Goal: Transaction & Acquisition: Purchase product/service

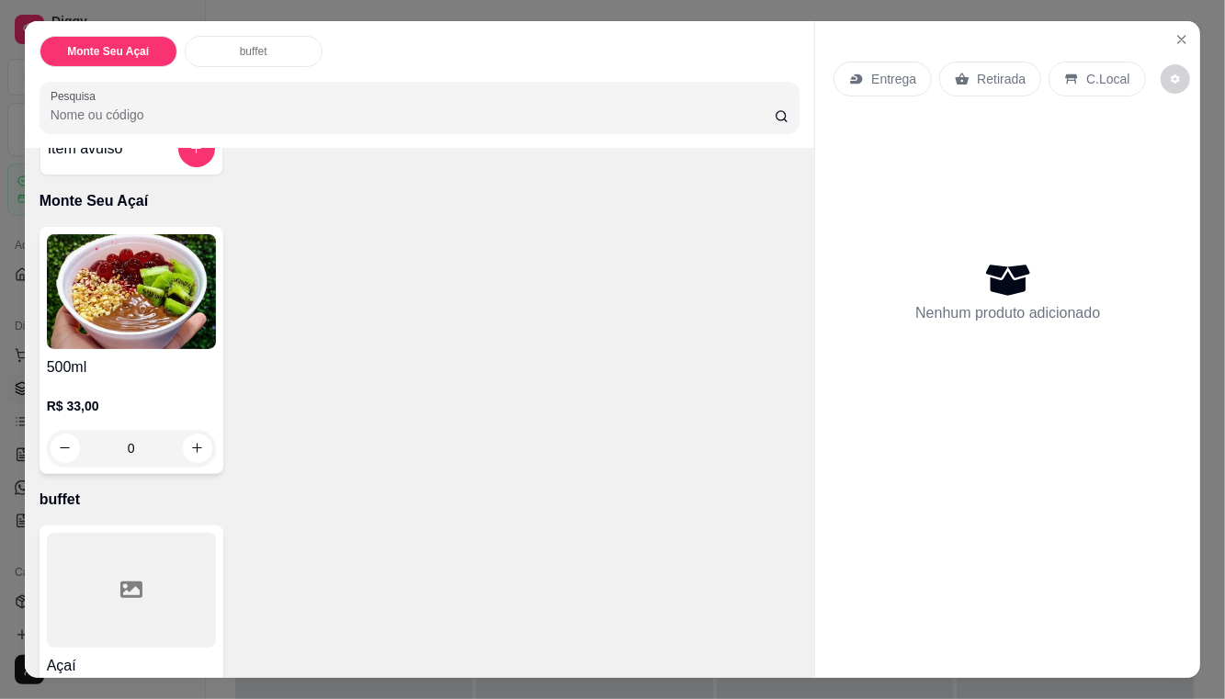
scroll to position [111, 0]
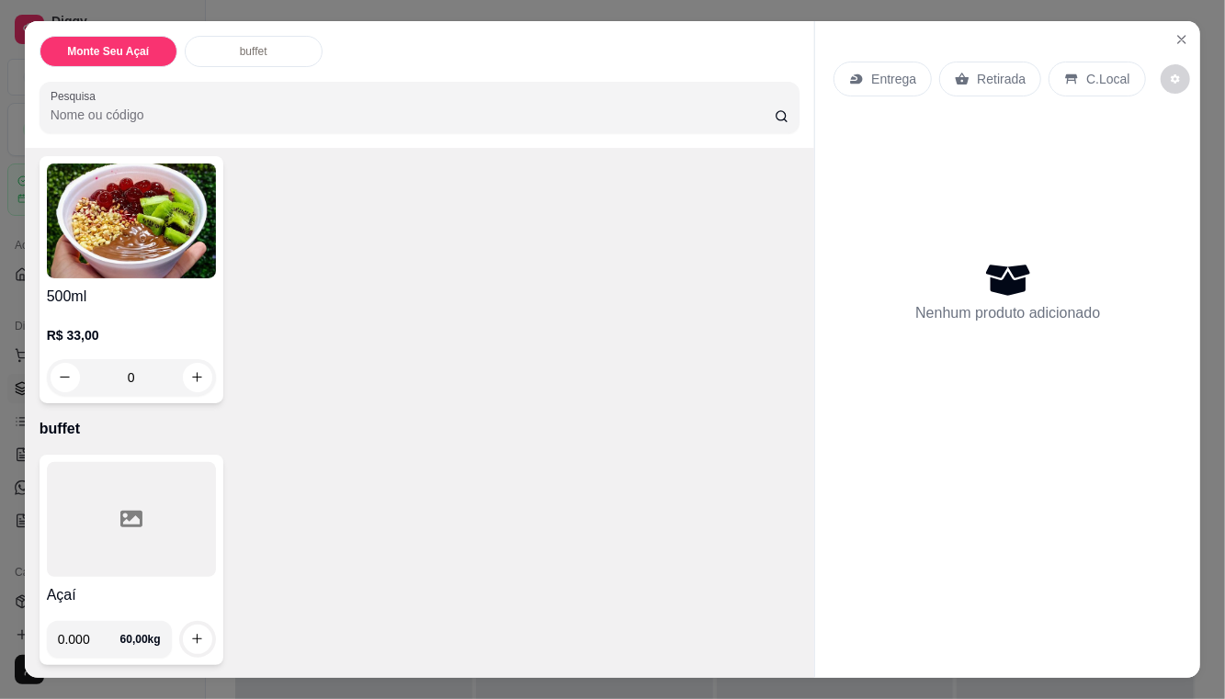
click at [1170, 82] on icon "decrease-product-quantity" at bounding box center [1174, 78] width 9 height 9
click at [1192, 40] on button "Close" at bounding box center [1181, 39] width 29 height 29
click at [1189, 40] on icon "Close" at bounding box center [1181, 39] width 15 height 15
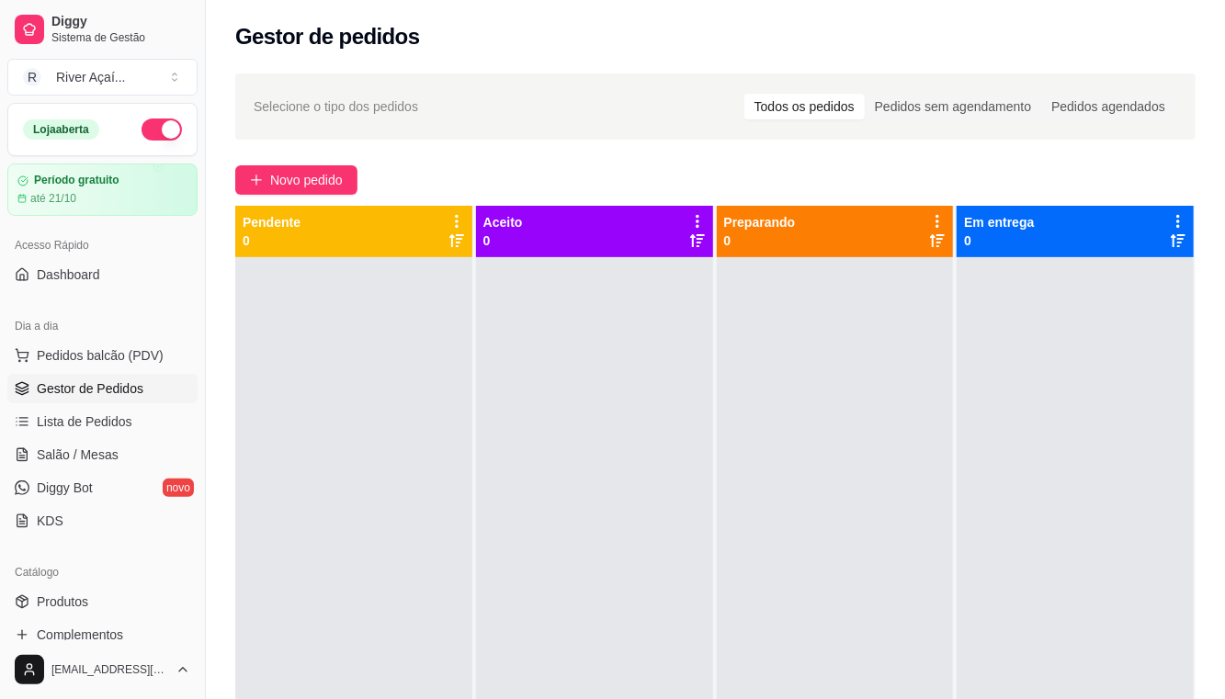
click at [297, 188] on span "Novo pedido" at bounding box center [306, 180] width 73 height 20
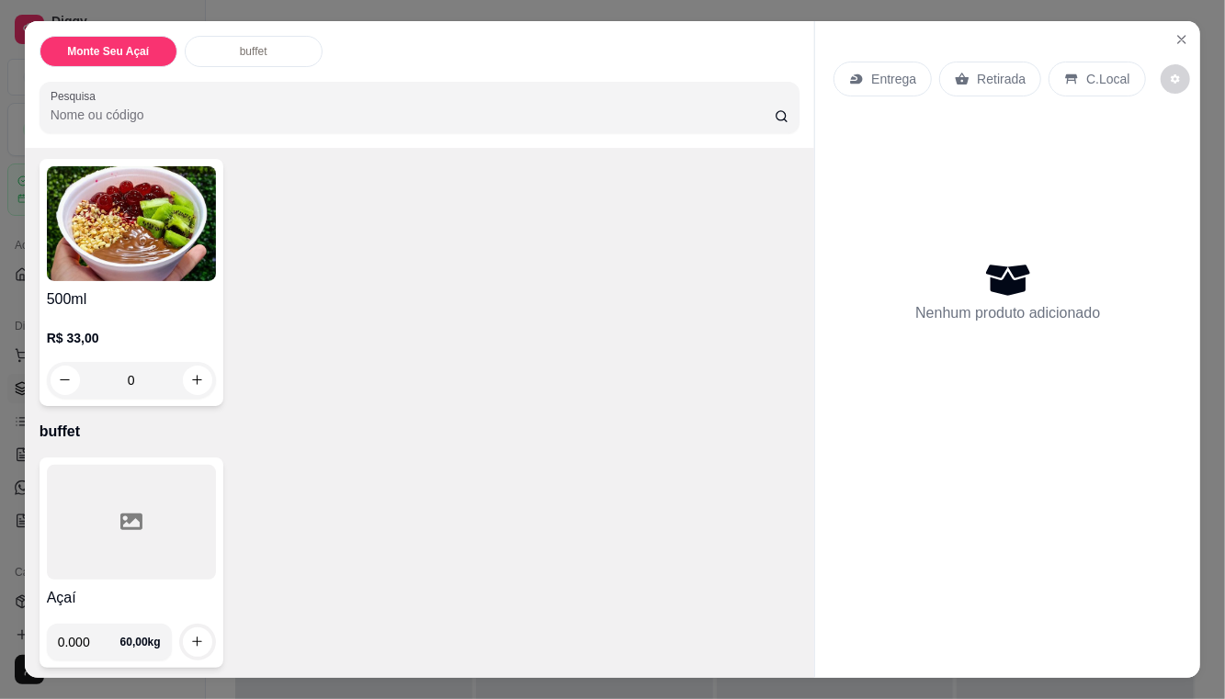
scroll to position [111, 0]
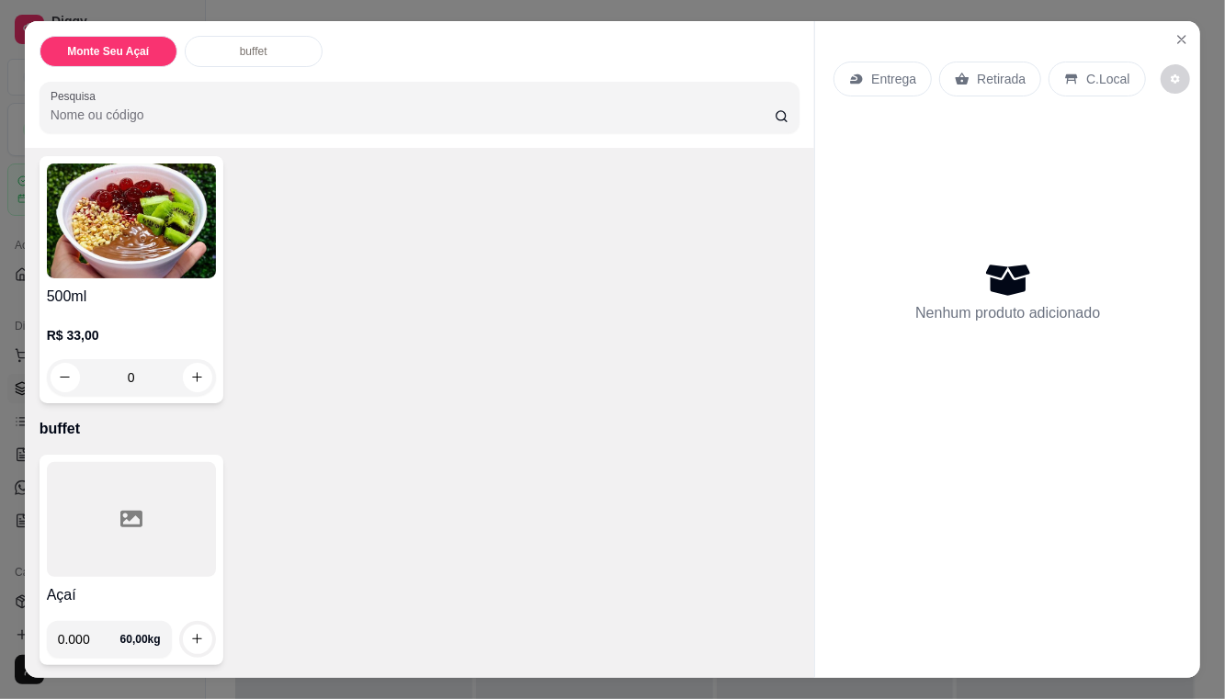
click at [118, 626] on input "0.000" at bounding box center [89, 639] width 62 height 37
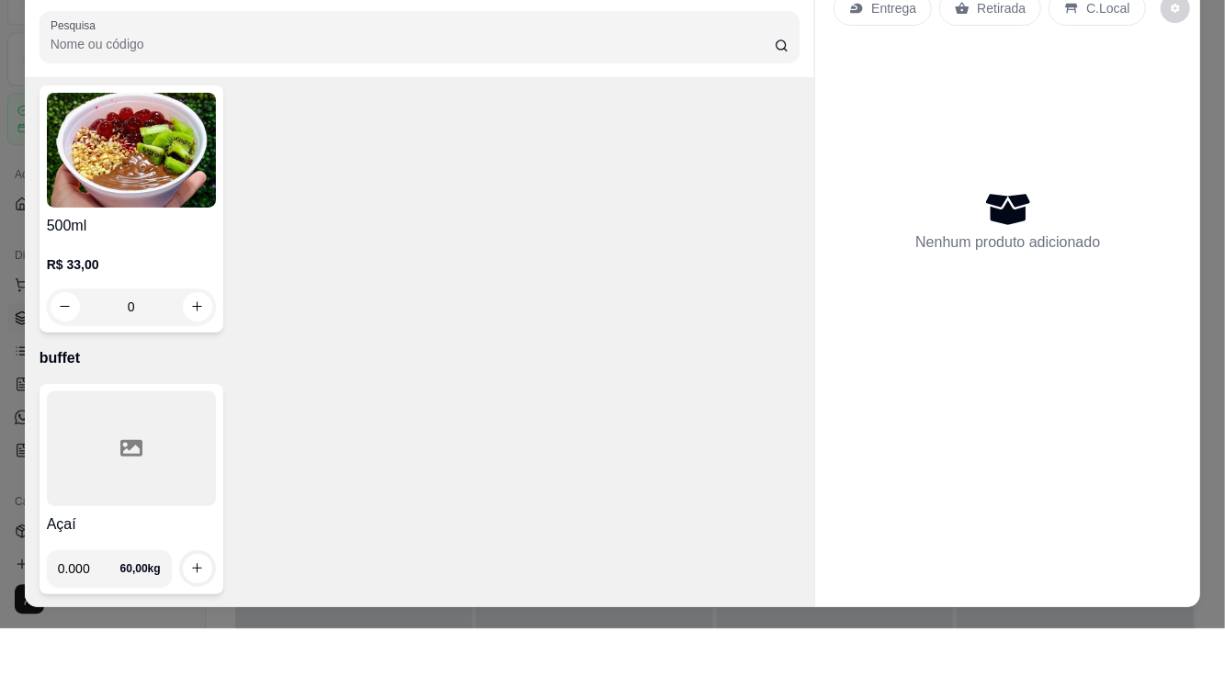
scroll to position [38, 0]
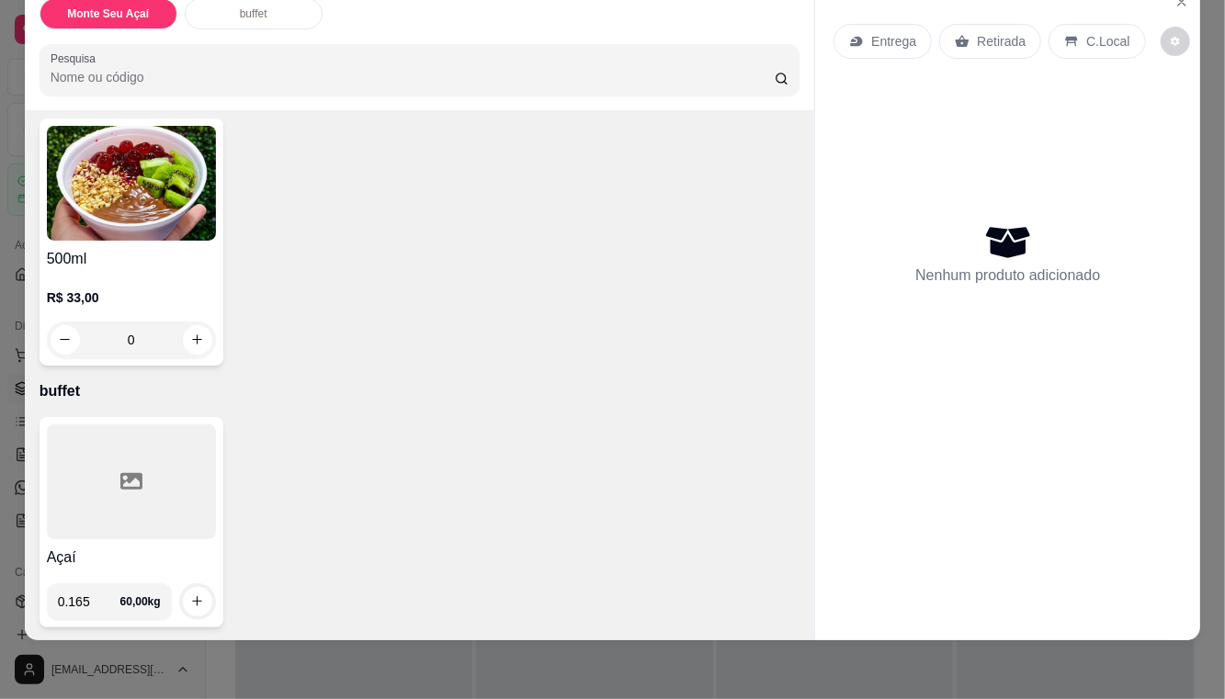
click at [196, 520] on div at bounding box center [131, 481] width 169 height 115
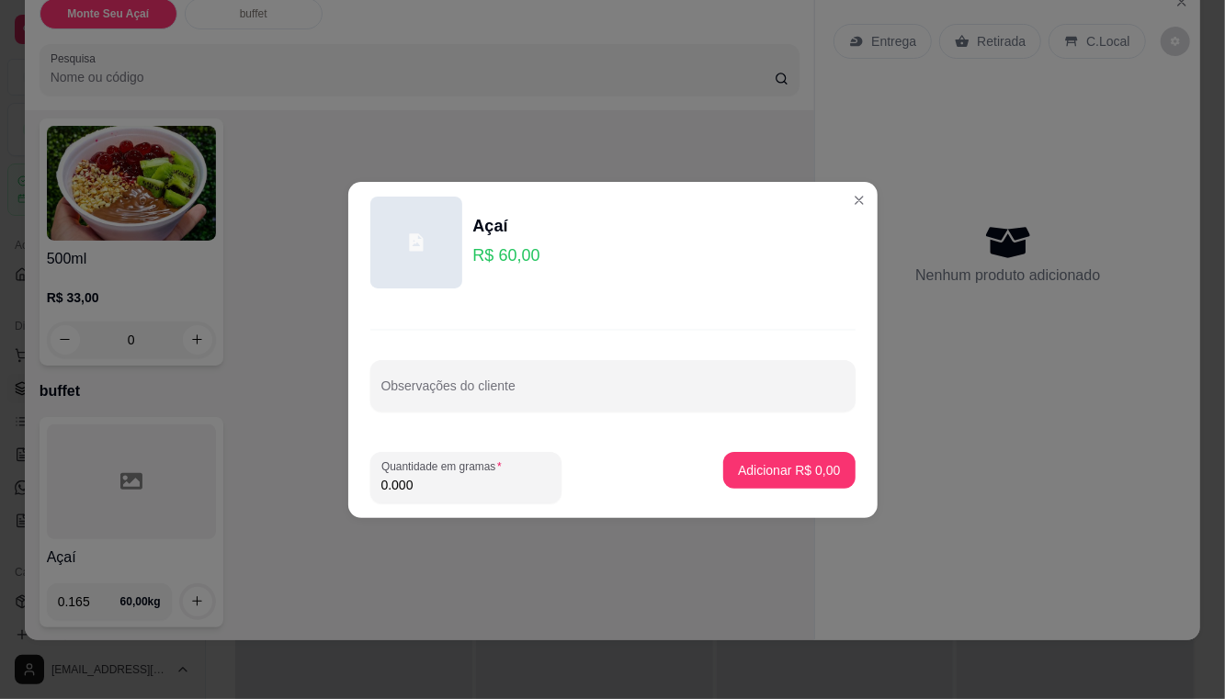
click at [550, 578] on div "Açaí 0.165 60,00 kg" at bounding box center [420, 522] width 761 height 210
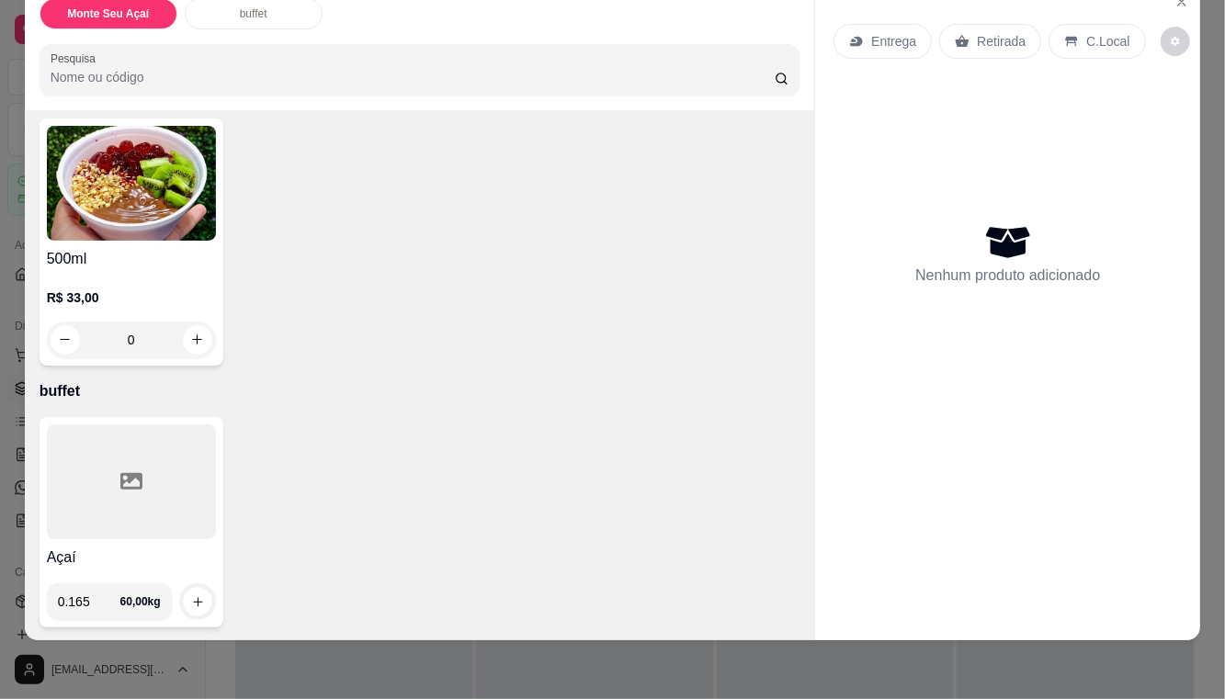
click at [197, 600] on icon "increase-product-quantity" at bounding box center [197, 601] width 9 height 9
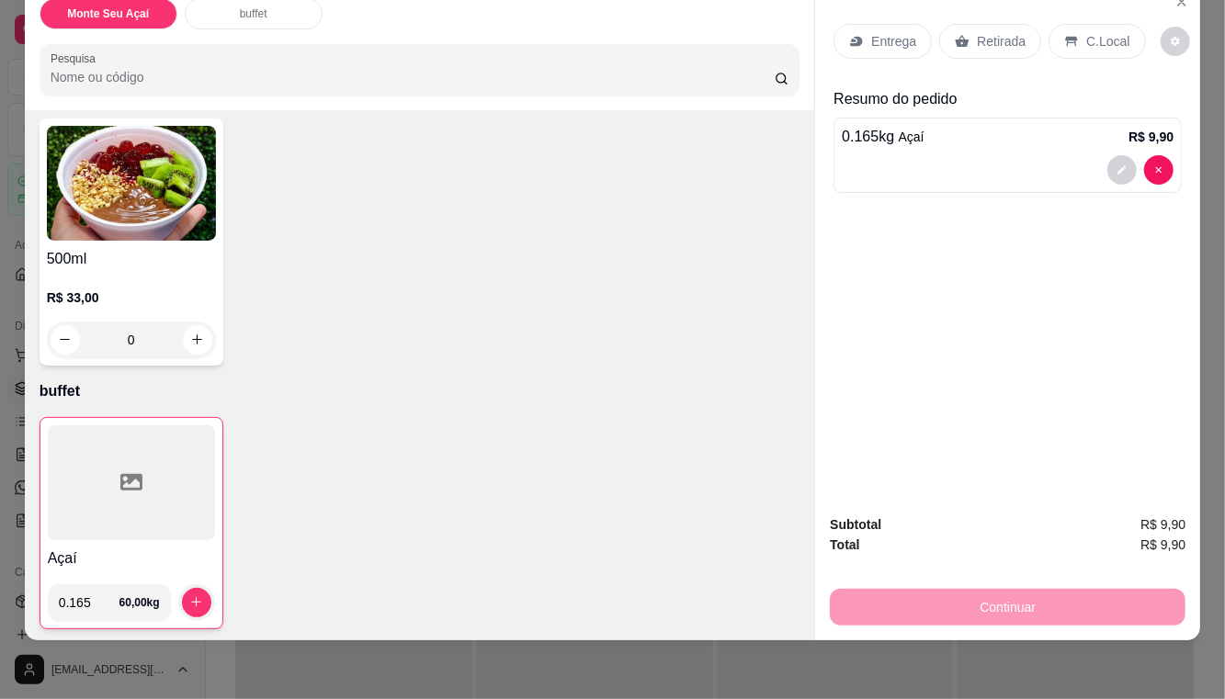
click at [96, 593] on input "0.165" at bounding box center [89, 602] width 61 height 37
click at [198, 588] on button "increase-product-quantity" at bounding box center [196, 602] width 29 height 29
click at [112, 600] on input "0.180" at bounding box center [89, 602] width 61 height 37
click at [108, 603] on input "0.180" at bounding box center [89, 602] width 61 height 37
click at [200, 599] on icon "increase-product-quantity" at bounding box center [196, 602] width 14 height 14
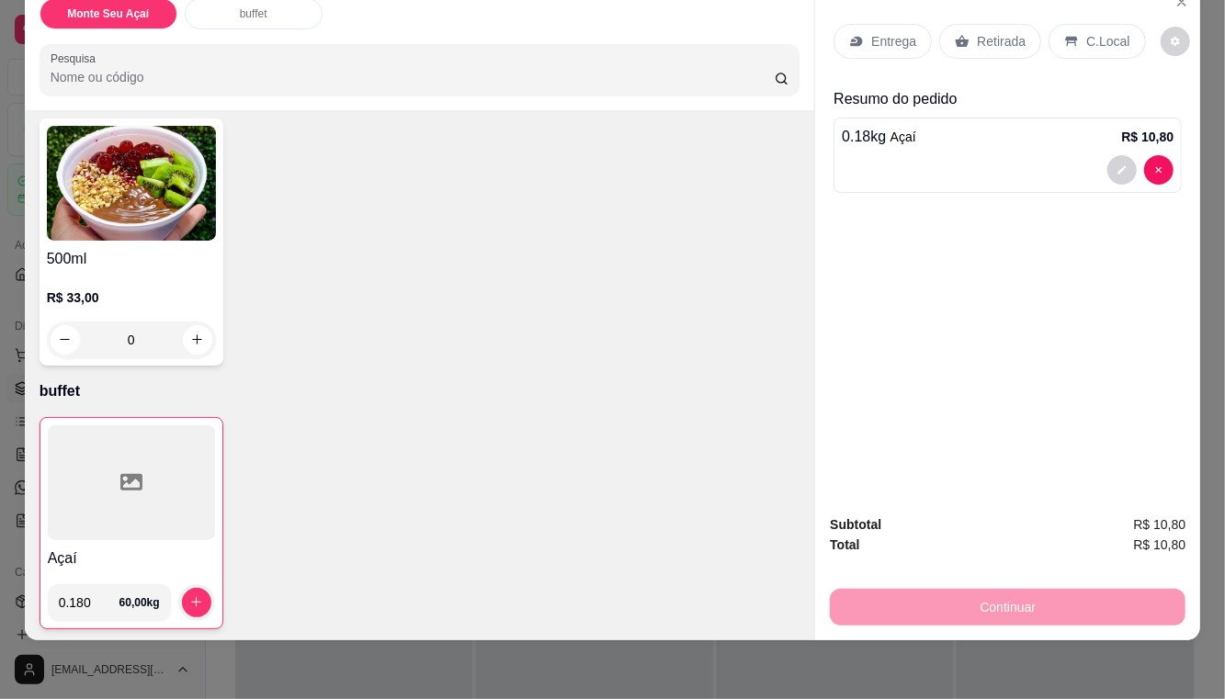
scroll to position [0, 0]
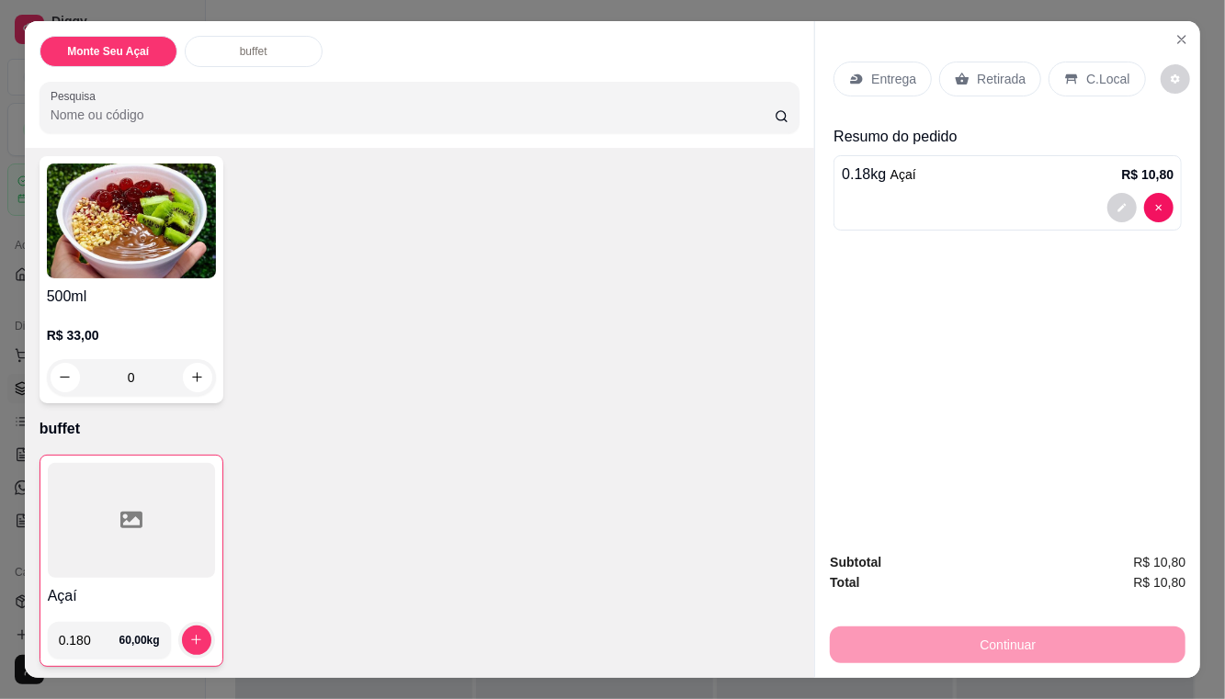
click at [202, 371] on div "0" at bounding box center [131, 377] width 169 height 37
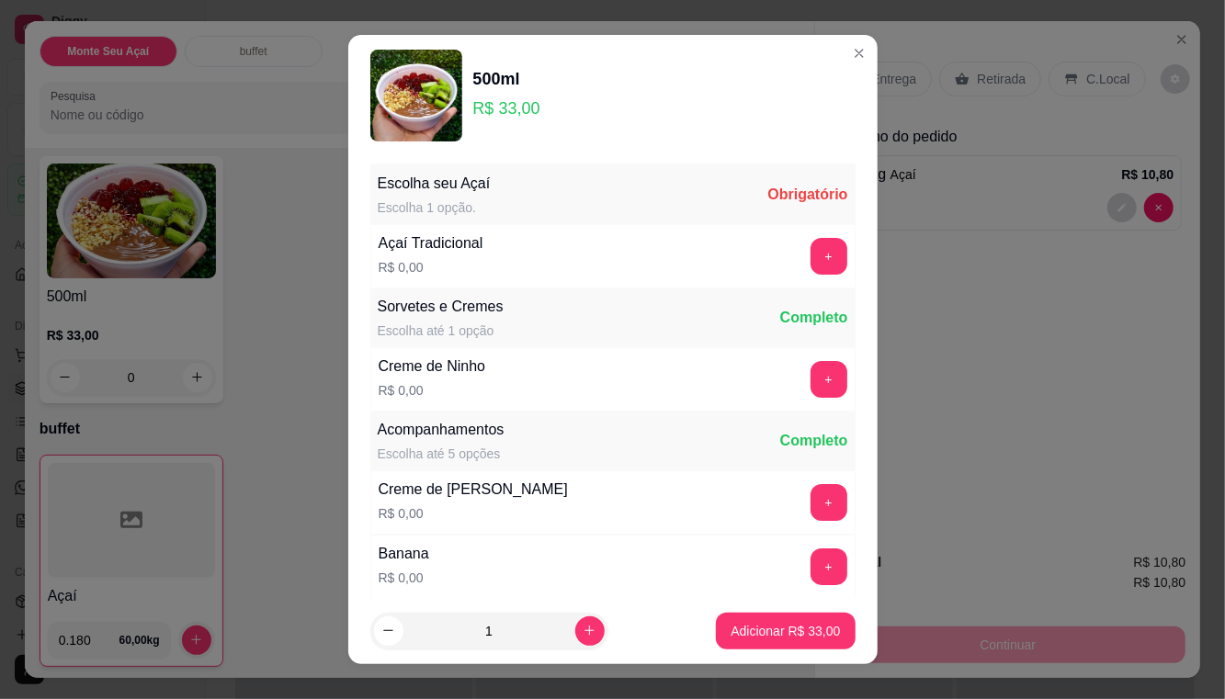
click at [203, 581] on div "Açaí 0.180 60,00 kg" at bounding box center [132, 561] width 184 height 212
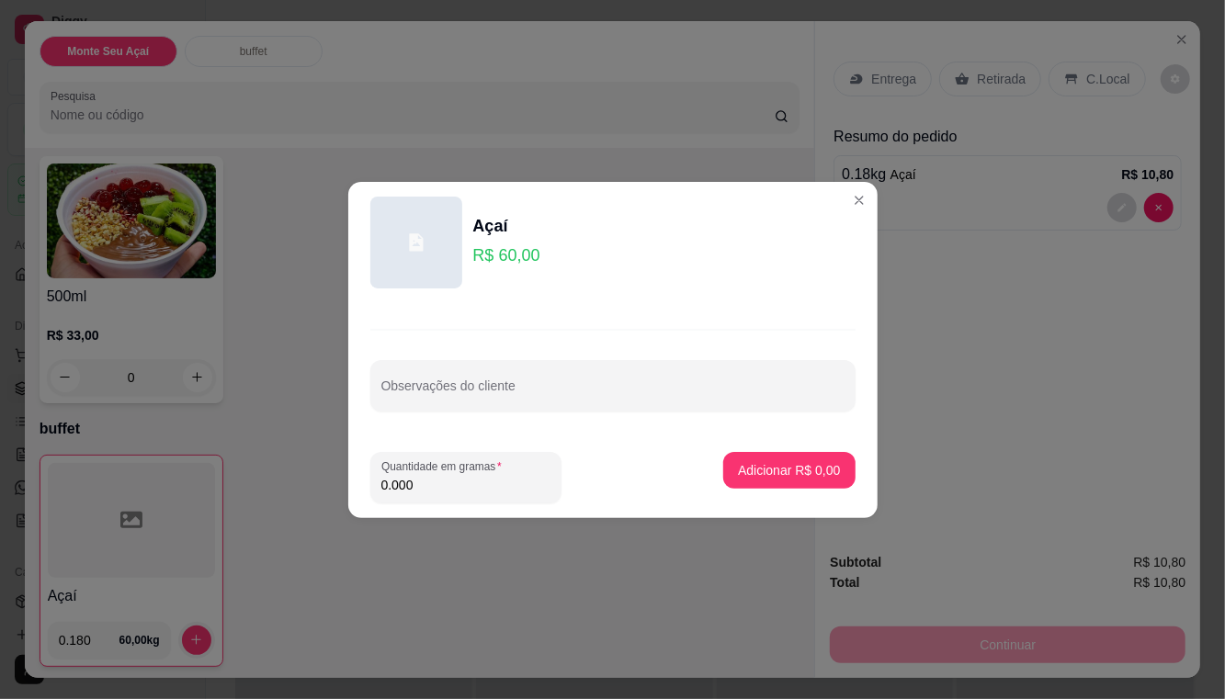
click at [265, 582] on div "Açaí 0.180 60,00 kg" at bounding box center [420, 561] width 761 height 212
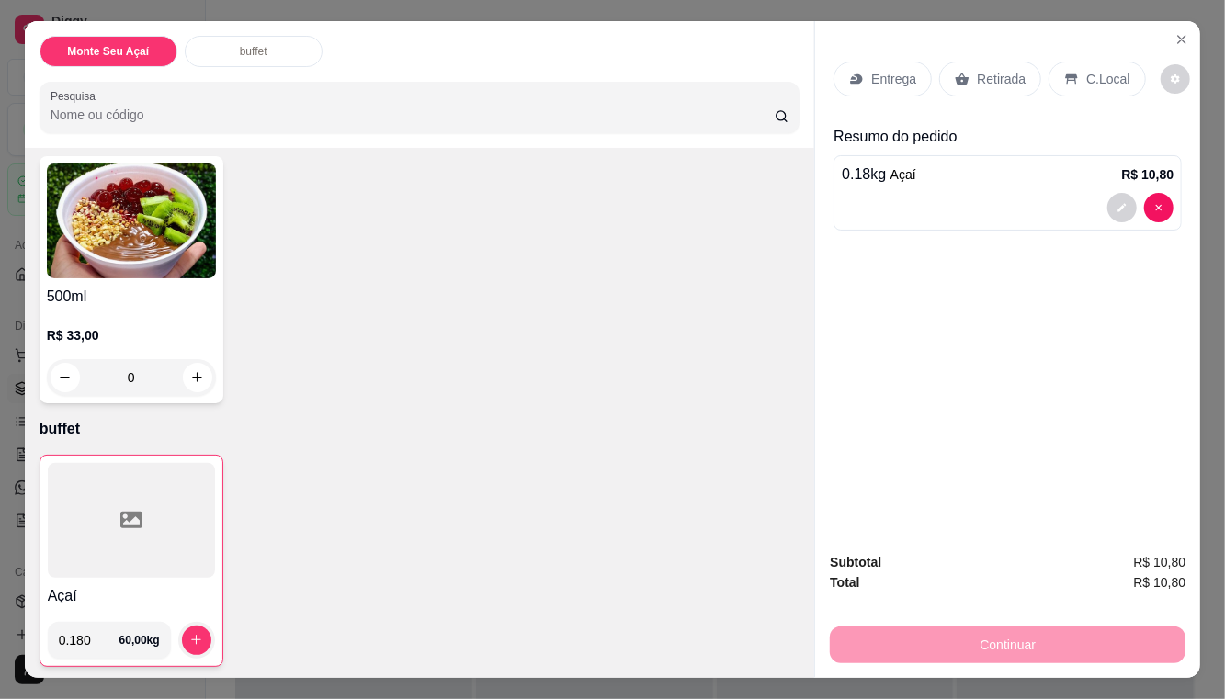
click at [93, 645] on input "0.180" at bounding box center [89, 640] width 61 height 37
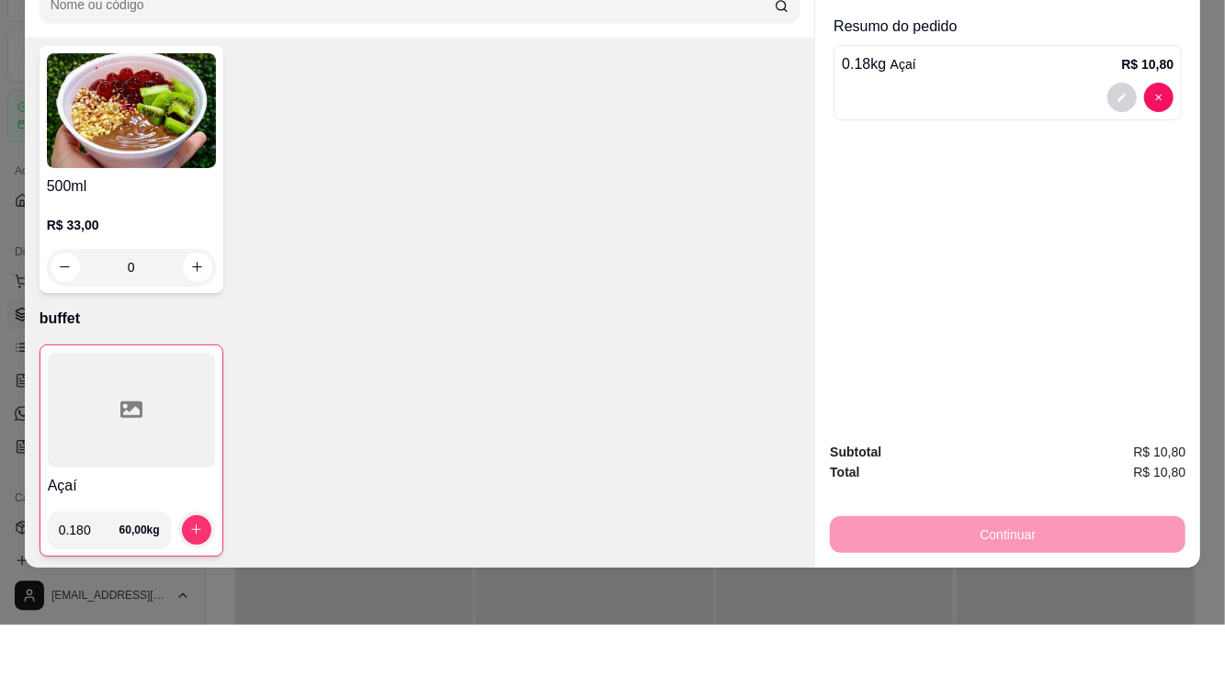
scroll to position [38, 0]
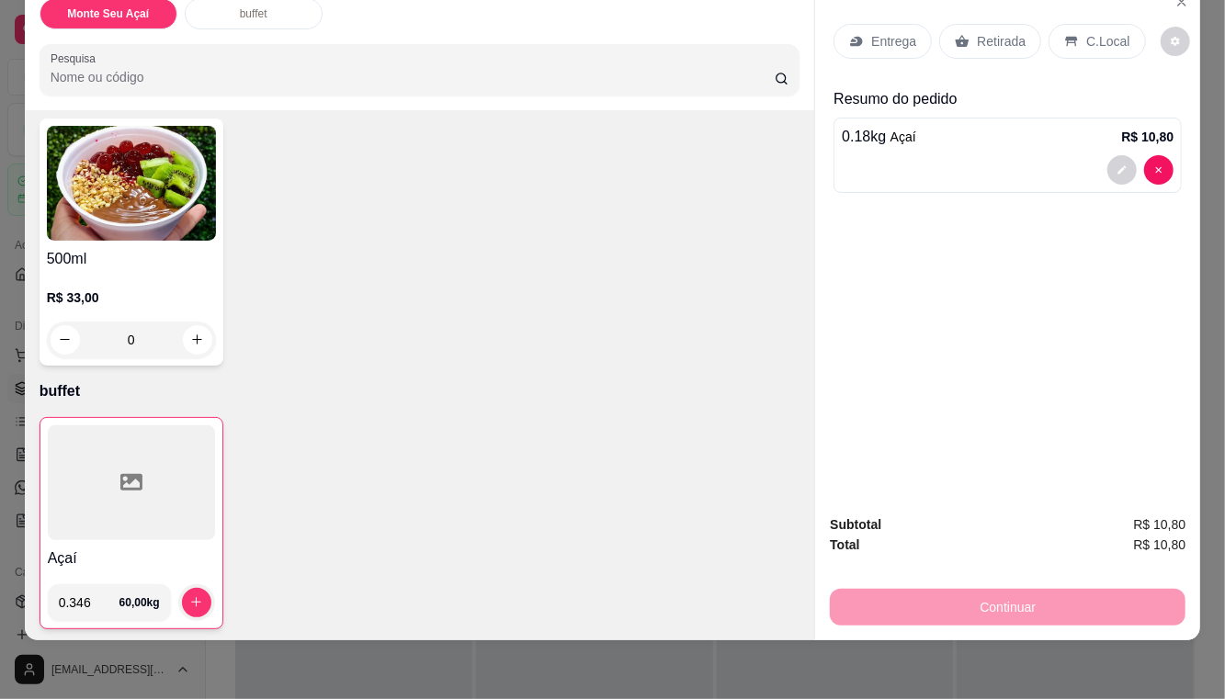
type input "0.346"
click at [204, 588] on button "increase-product-quantity" at bounding box center [196, 602] width 29 height 29
click at [204, 593] on button "increase-product-quantity" at bounding box center [196, 602] width 29 height 29
click at [1103, 44] on p "C.Local" at bounding box center [1107, 41] width 43 height 18
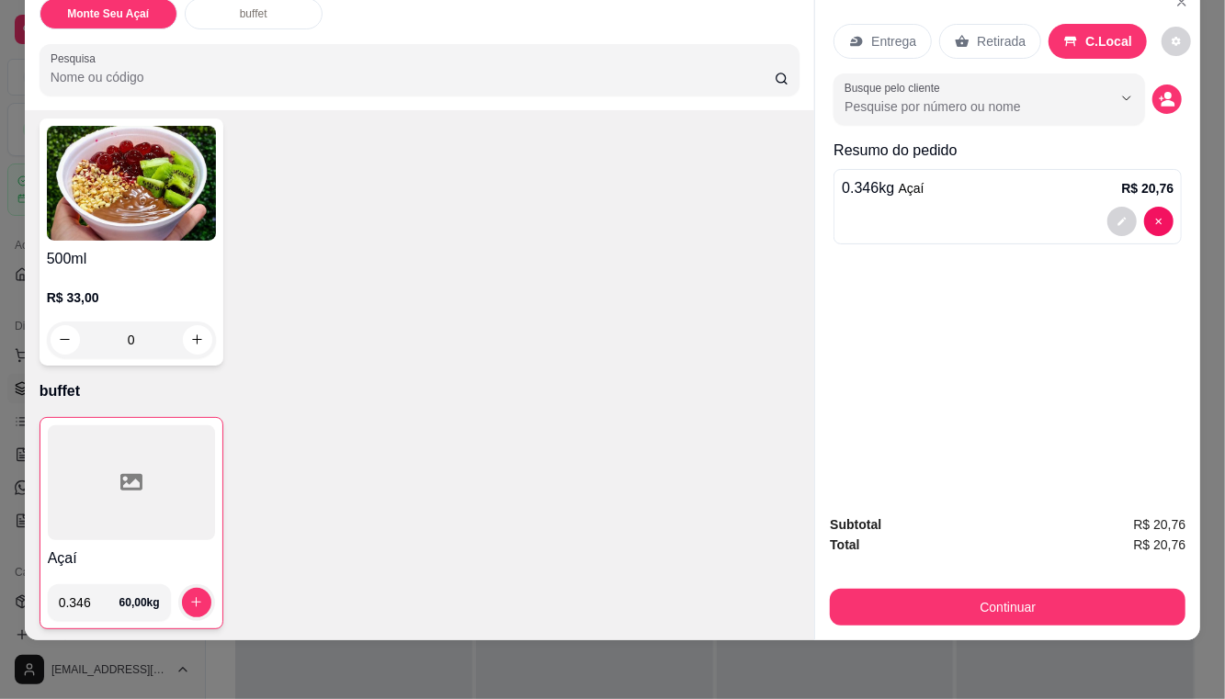
click at [1006, 97] on input "Busque pelo cliente" at bounding box center [963, 106] width 238 height 18
type input "g"
click at [996, 381] on div "Entrega Retirada C.Local Busque pelo cliente g Resumo do pedido 0.346 kg Açaí R…" at bounding box center [1007, 241] width 385 height 516
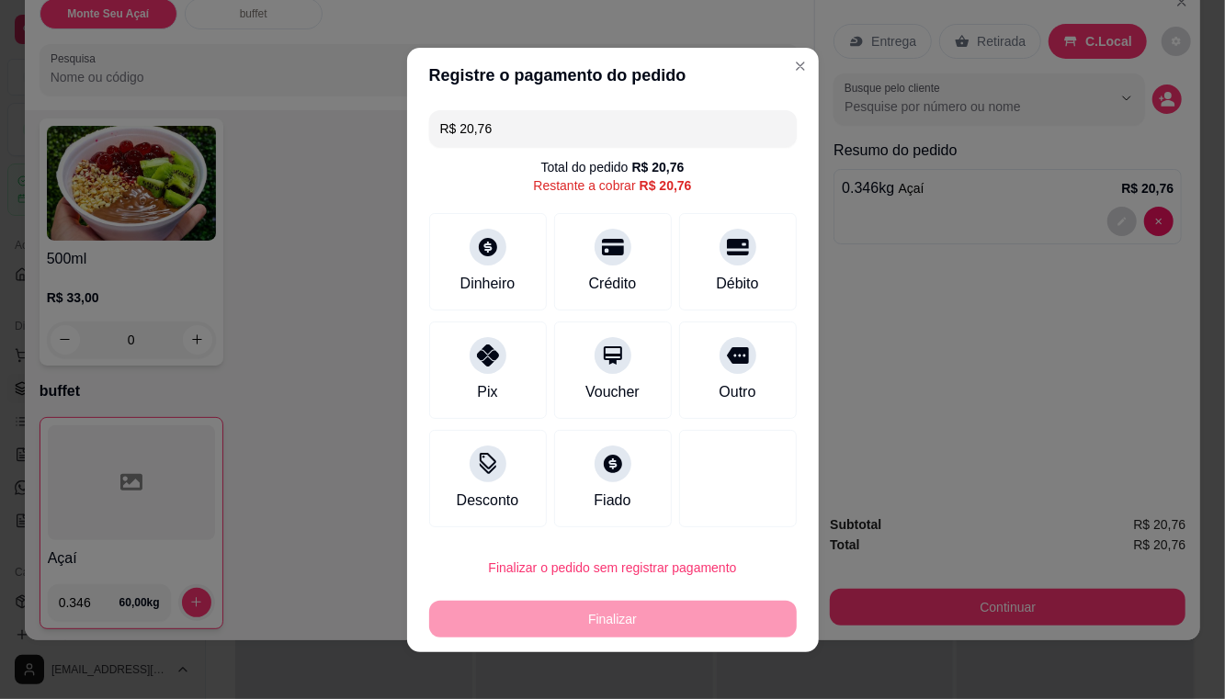
click at [499, 246] on div at bounding box center [487, 247] width 37 height 37
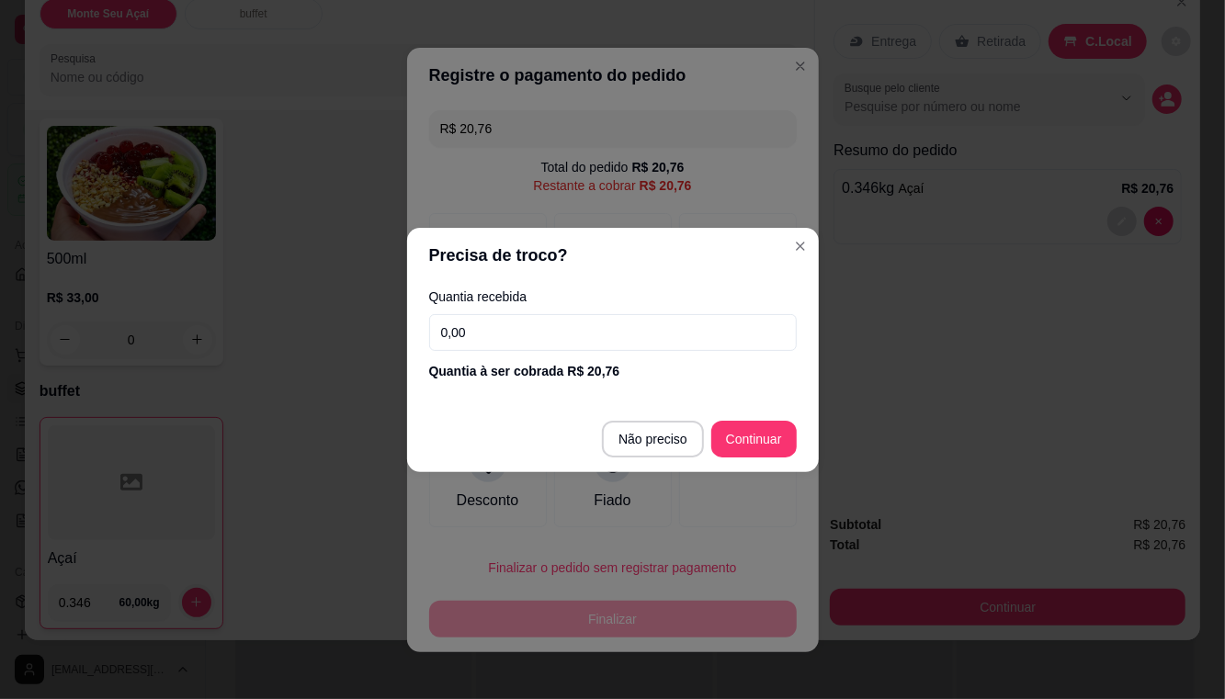
click at [660, 335] on input "0,00" at bounding box center [612, 332] width 367 height 37
type input "20,00"
click at [762, 430] on div at bounding box center [738, 478] width 118 height 97
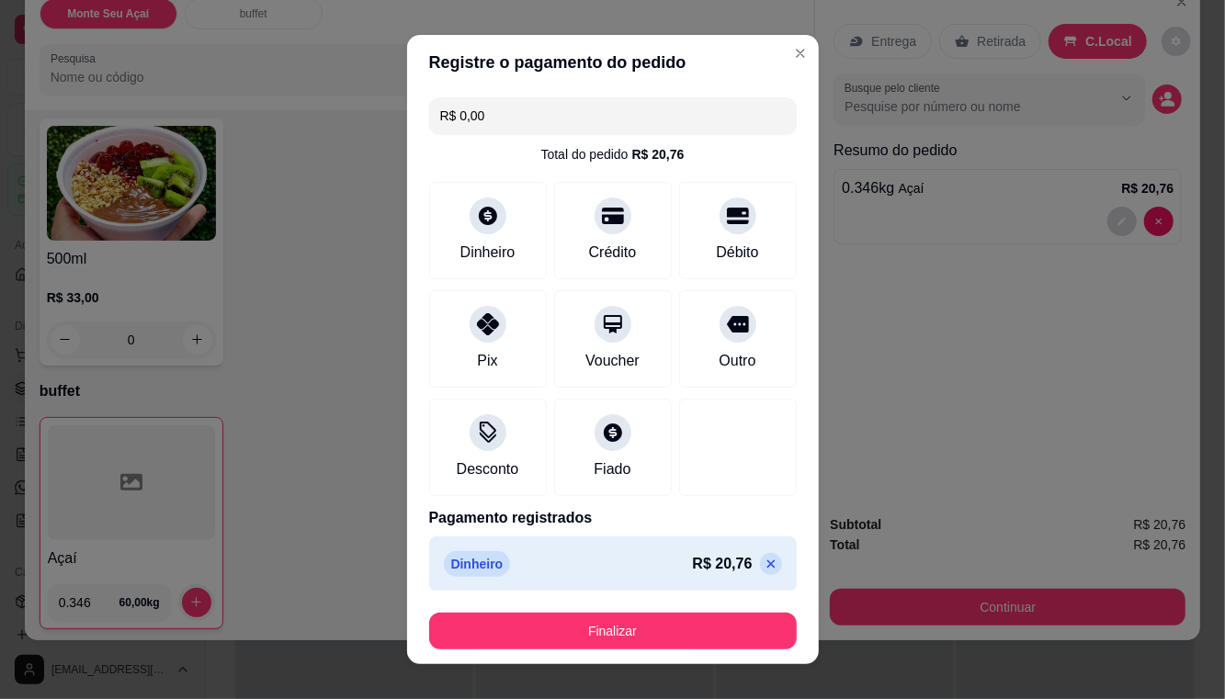
click at [685, 633] on button "Finalizar" at bounding box center [612, 631] width 367 height 37
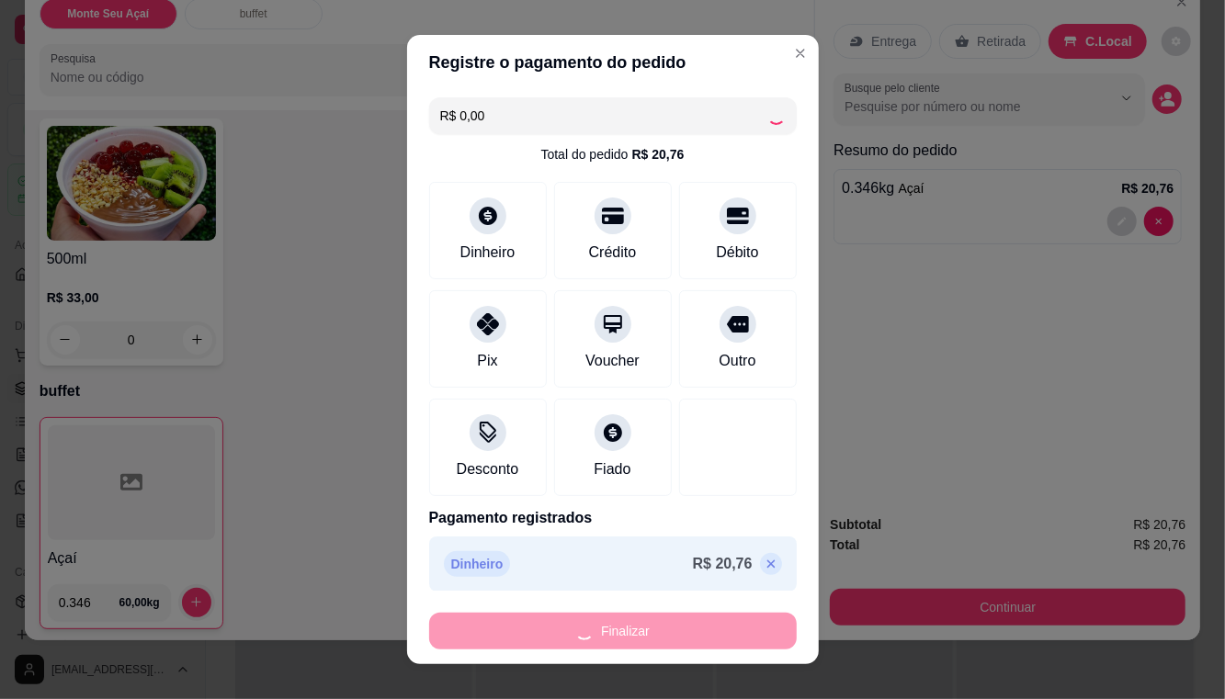
type input "-R$ 20,76"
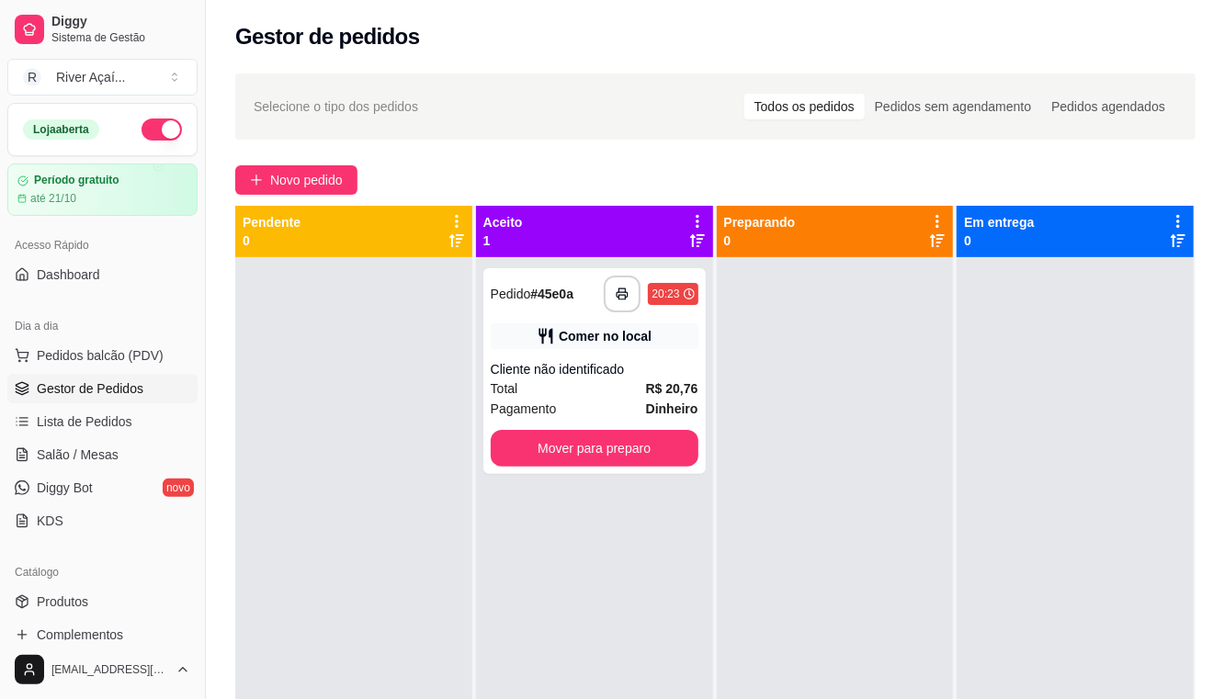
click at [652, 366] on div "Cliente não identificado" at bounding box center [595, 369] width 208 height 18
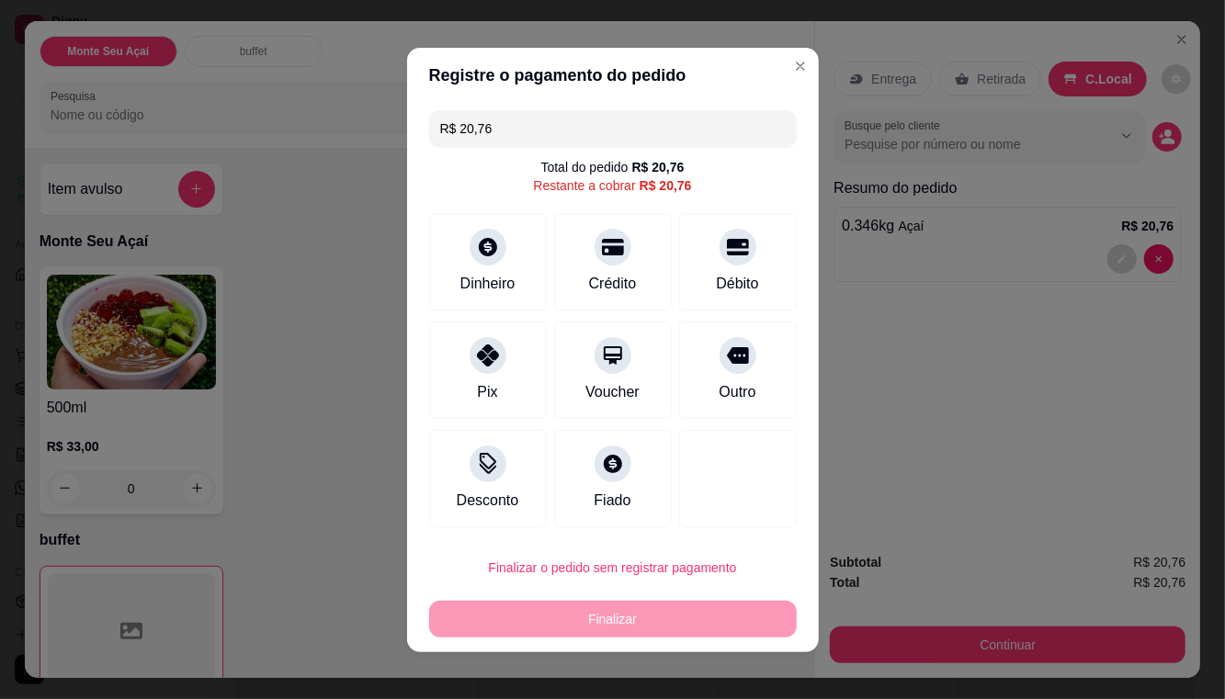
click at [489, 265] on div at bounding box center [487, 247] width 37 height 37
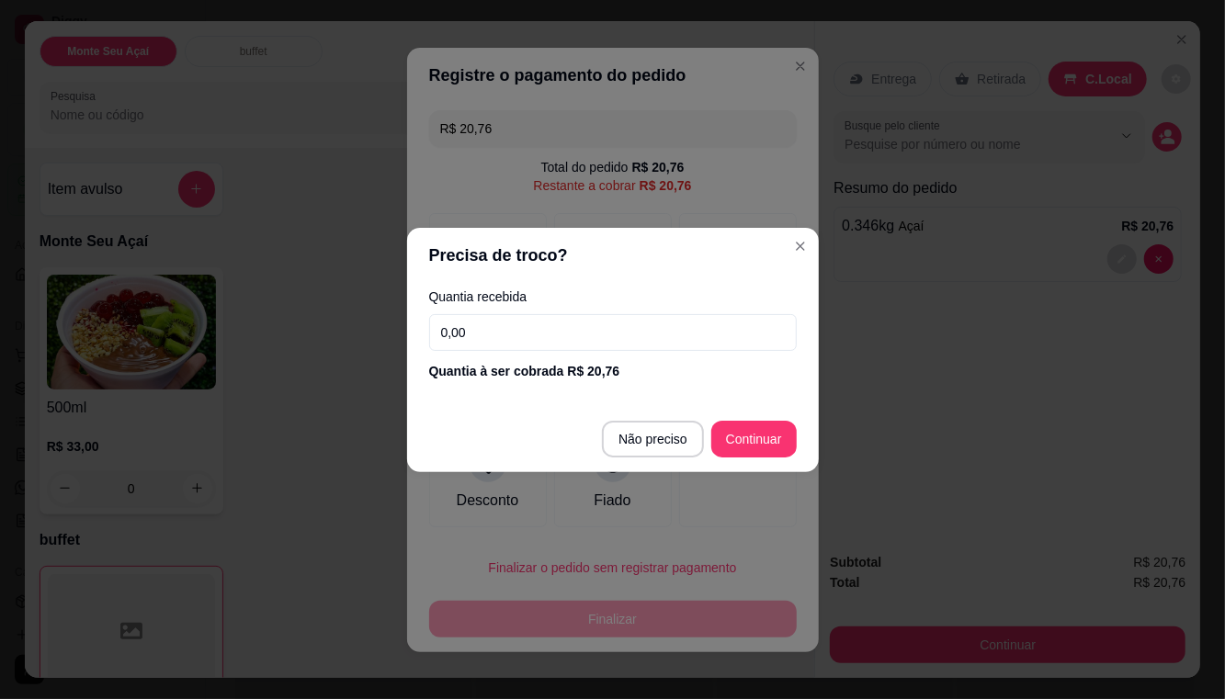
click at [613, 335] on input "0,00" at bounding box center [612, 332] width 367 height 37
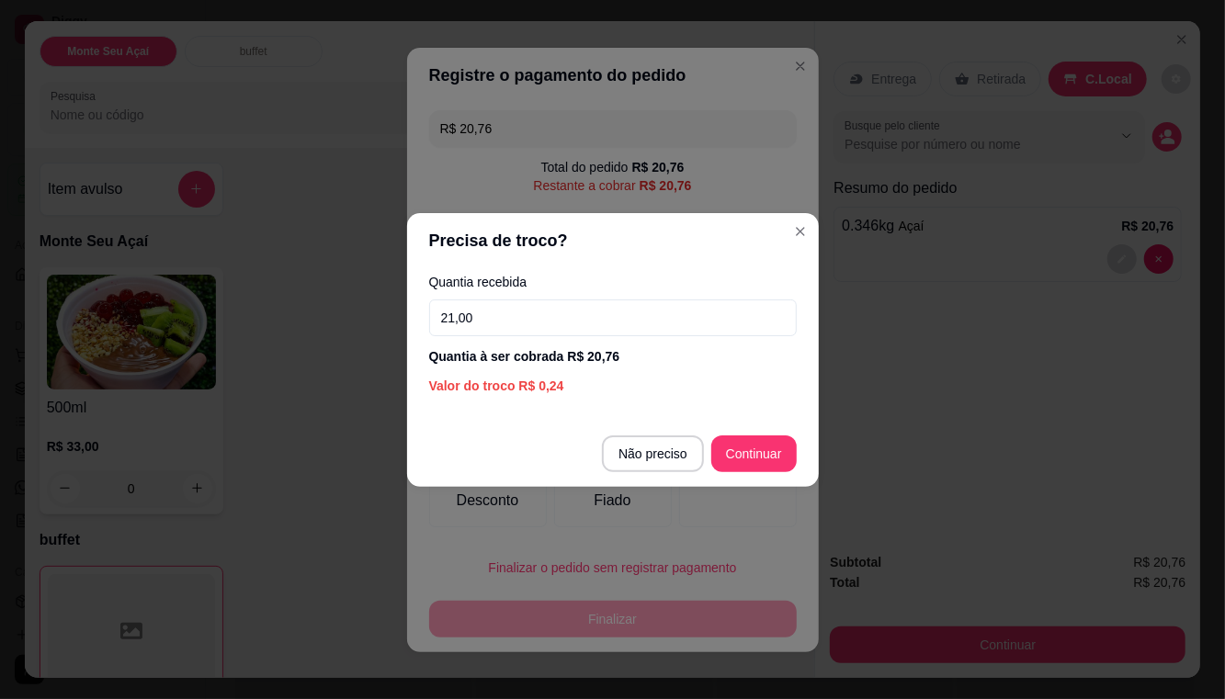
type input "21,00"
click at [739, 457] on div at bounding box center [738, 478] width 118 height 97
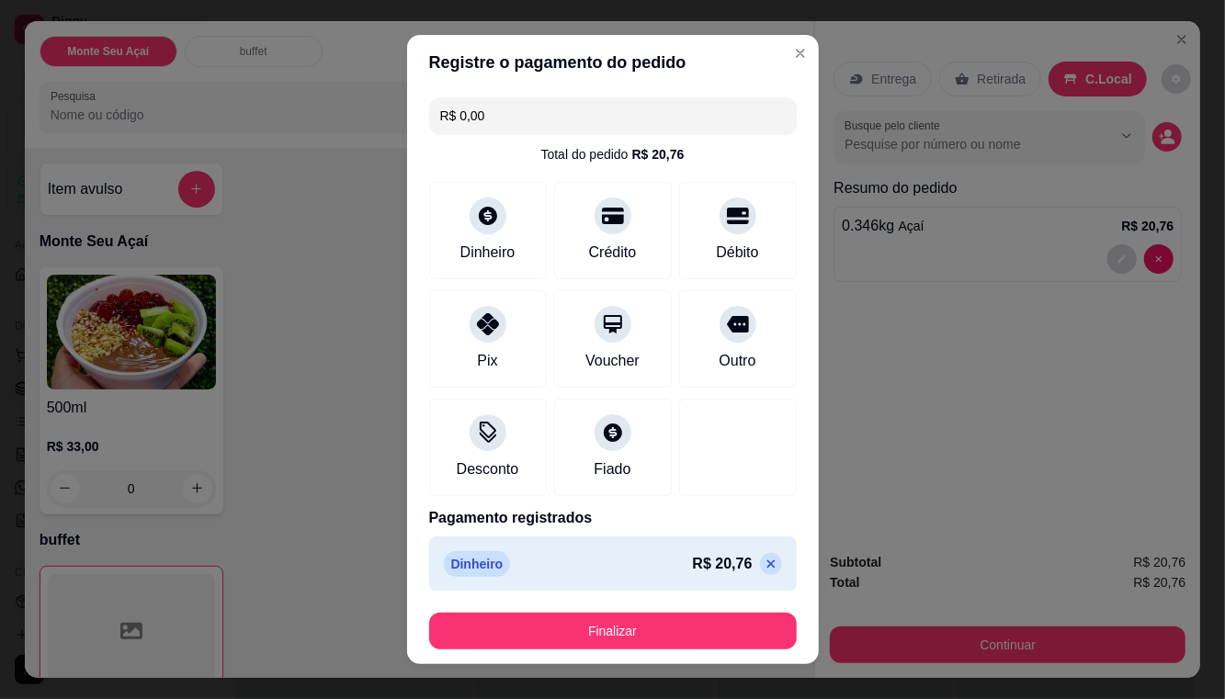
click at [684, 629] on button "Finalizar" at bounding box center [612, 631] width 367 height 37
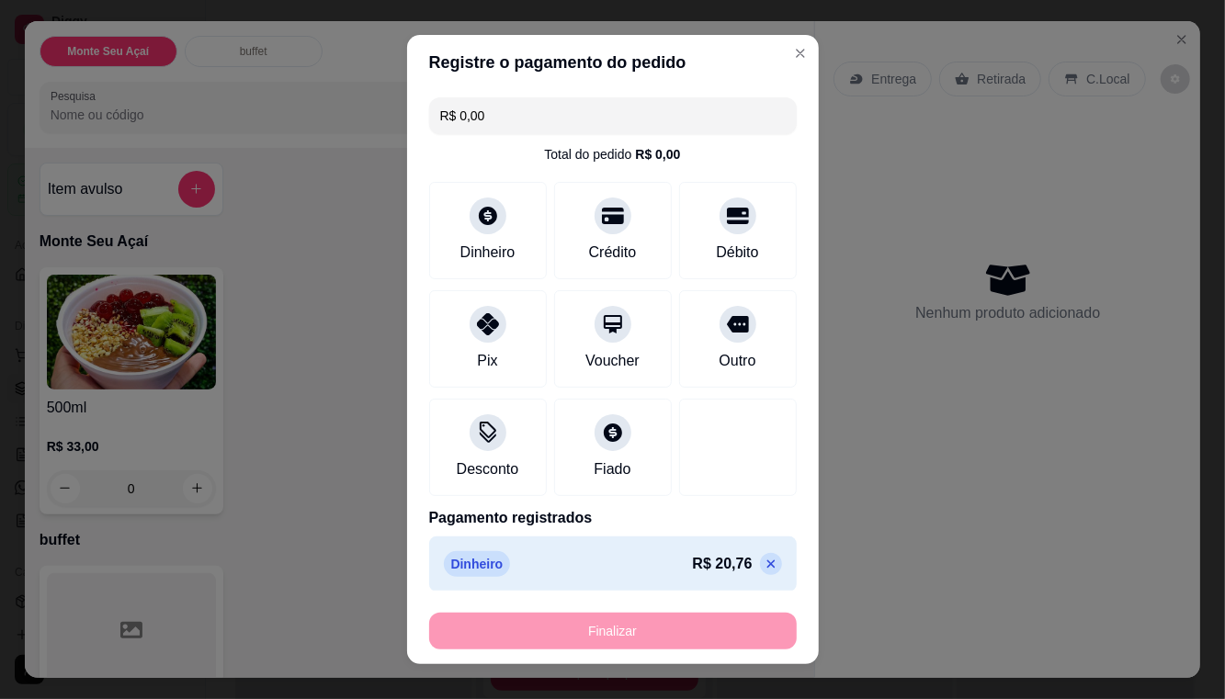
type input "-R$ 20,76"
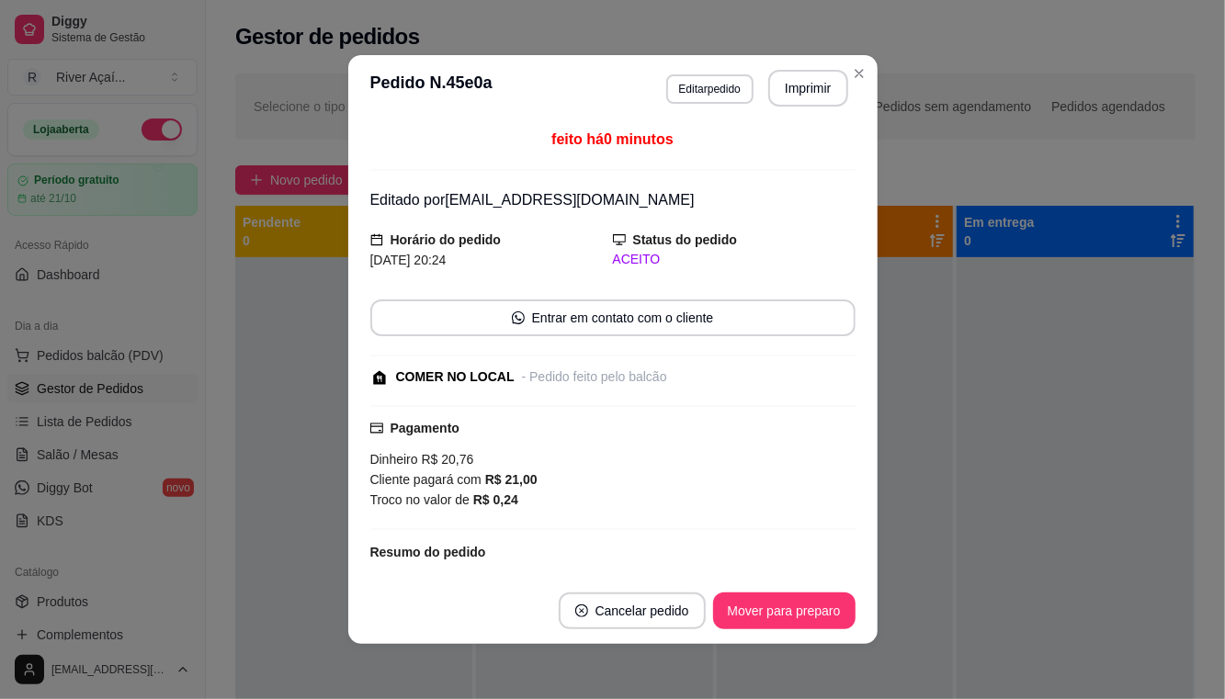
click at [868, 70] on div "**********" at bounding box center [715, 494] width 1019 height 864
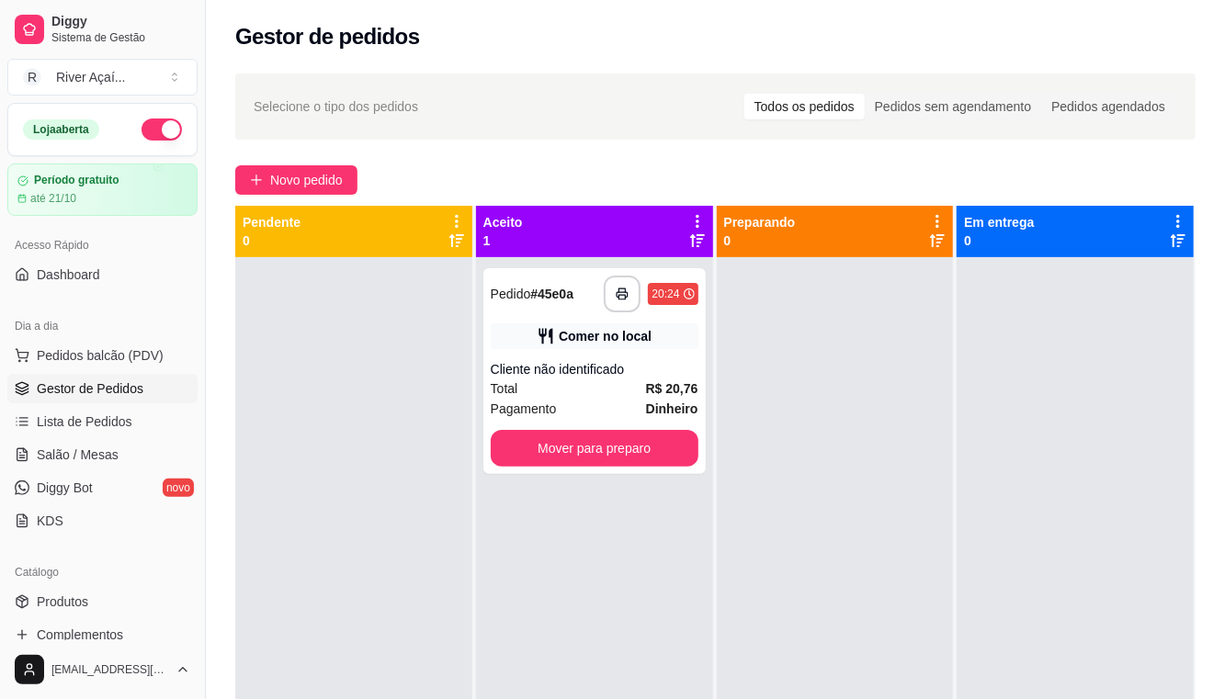
click at [639, 446] on button "Mover para preparo" at bounding box center [595, 448] width 208 height 37
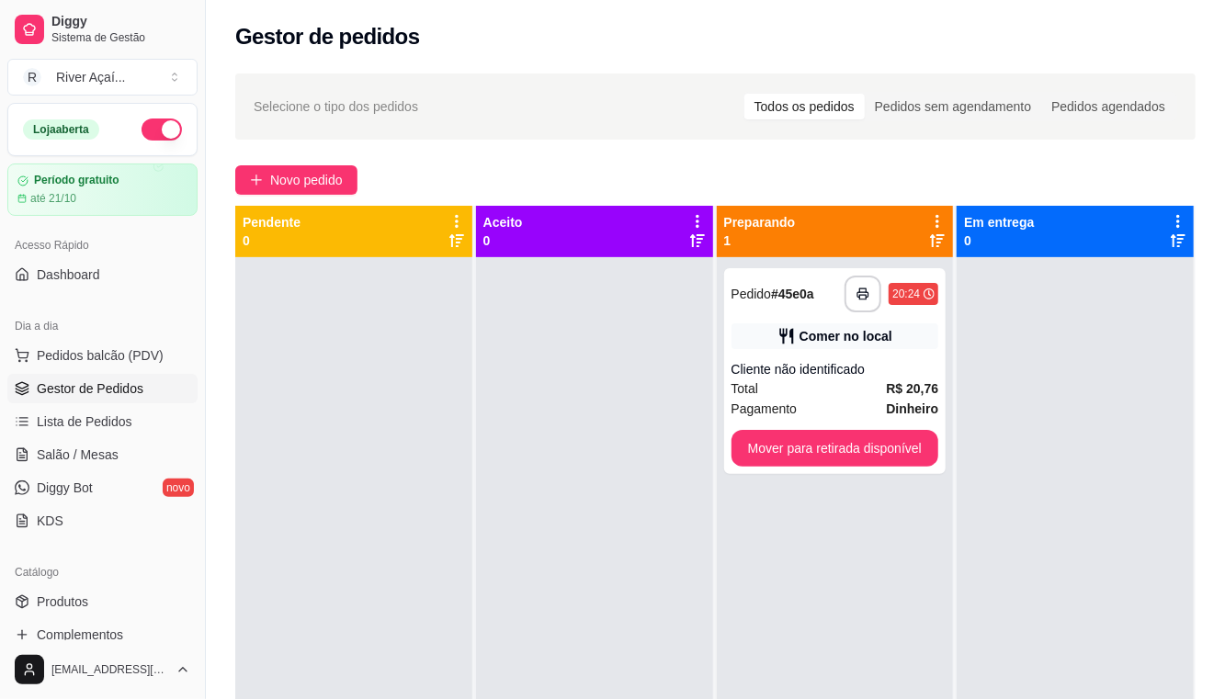
click at [895, 435] on button "Mover para retirada disponível" at bounding box center [835, 448] width 208 height 37
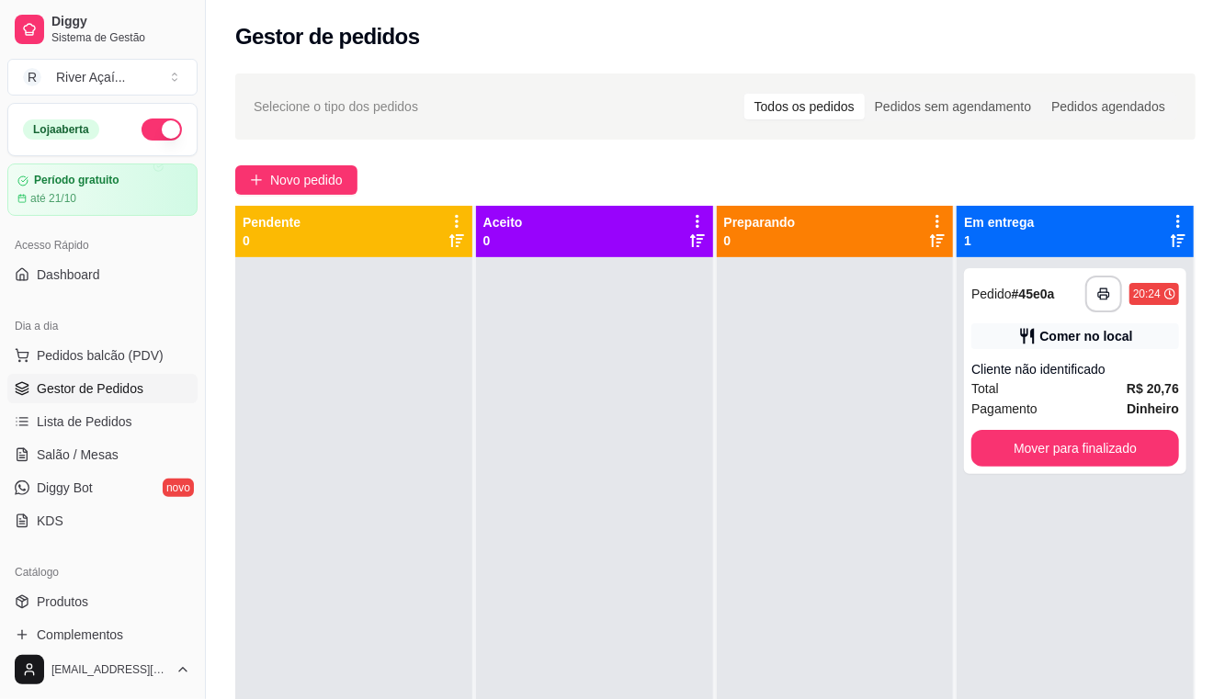
click at [1119, 446] on button "Mover para finalizado" at bounding box center [1075, 448] width 208 height 37
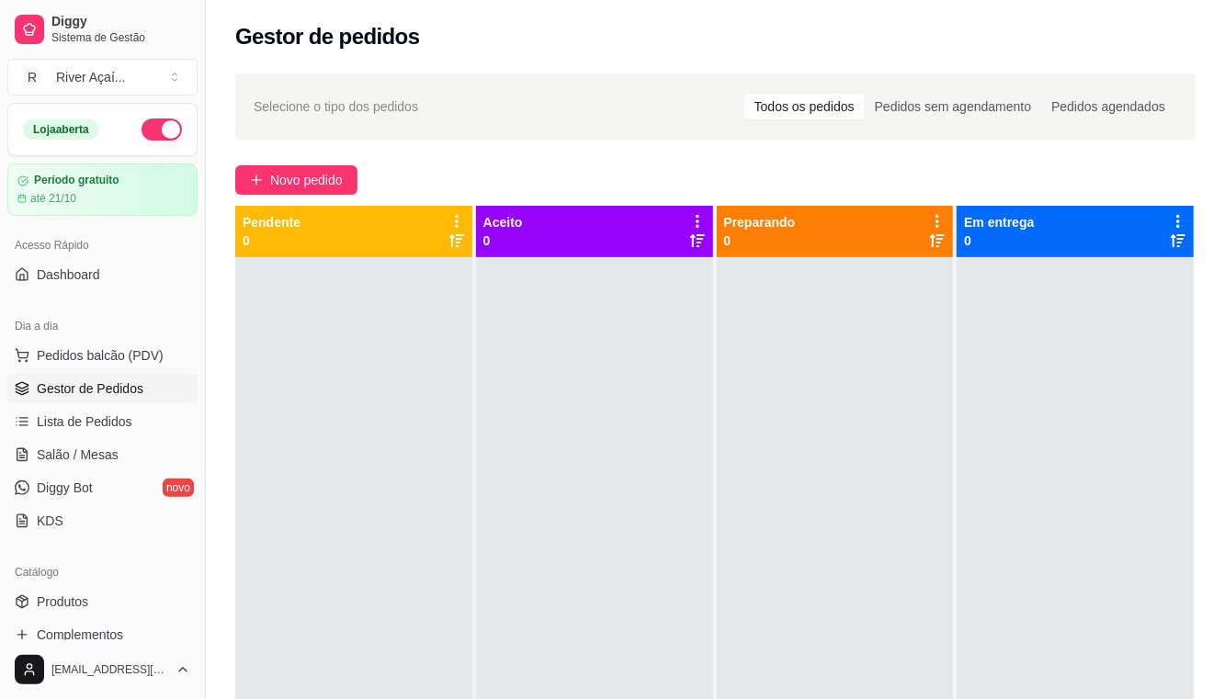
click at [121, 413] on span "Lista de Pedidos" at bounding box center [85, 421] width 96 height 18
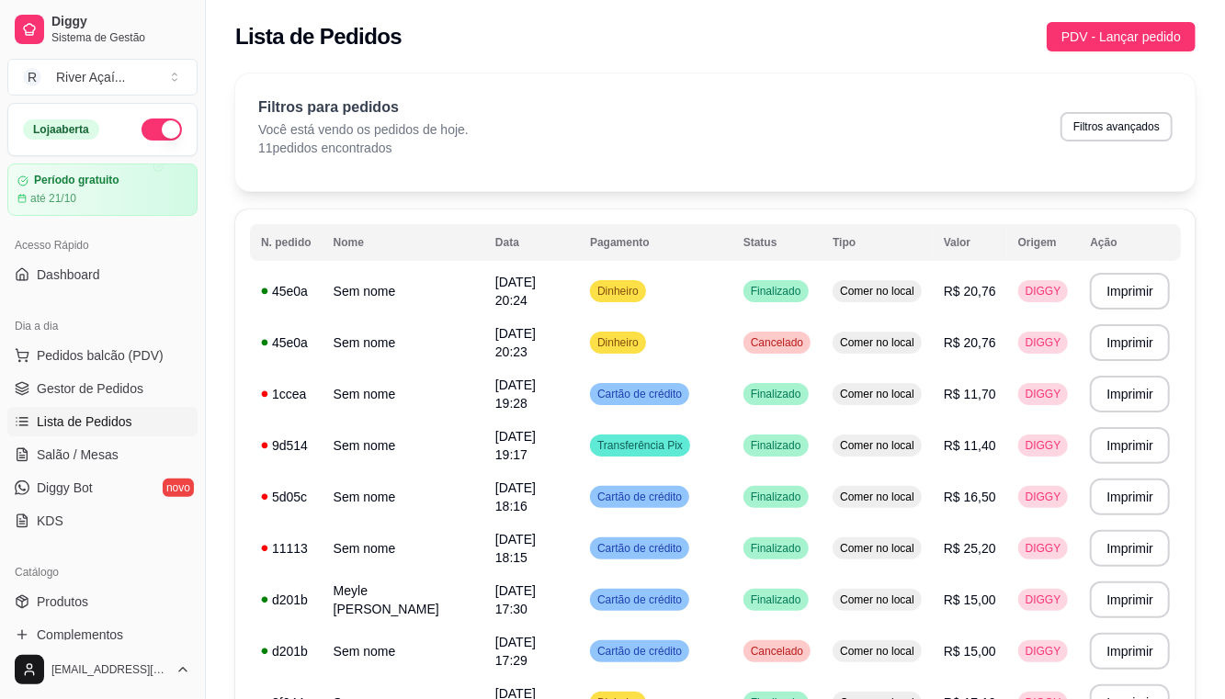
click at [1104, 26] on button "PDV - Lançar pedido" at bounding box center [1120, 36] width 149 height 29
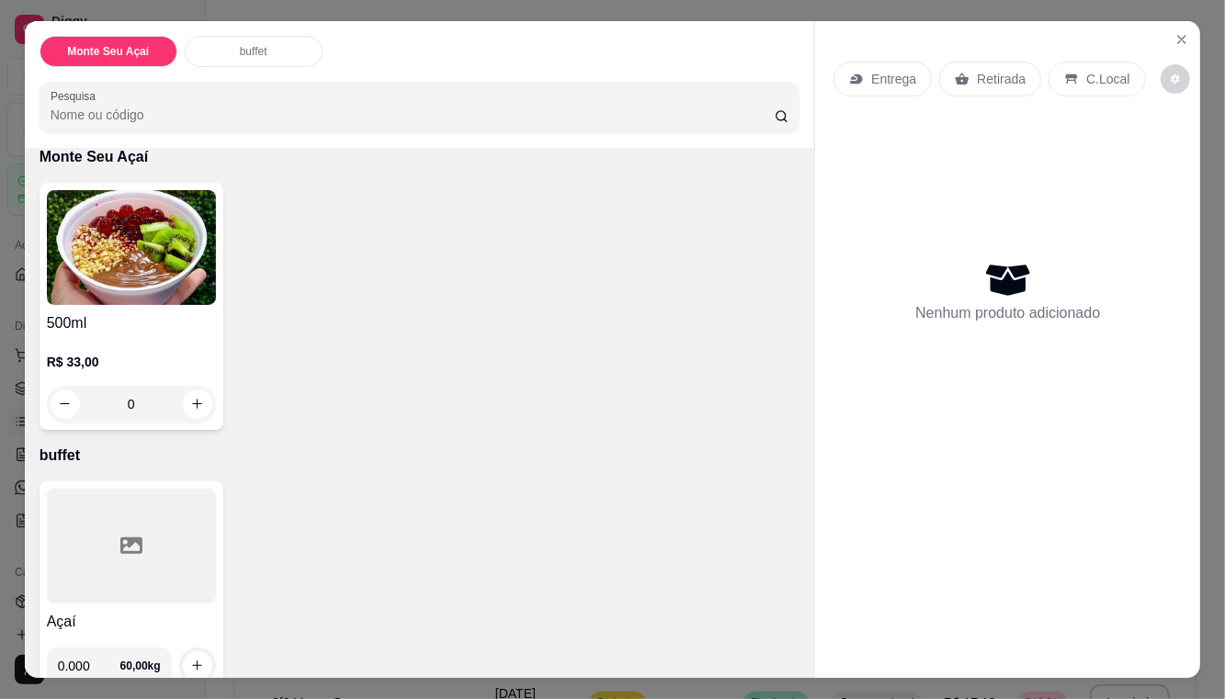
scroll to position [111, 0]
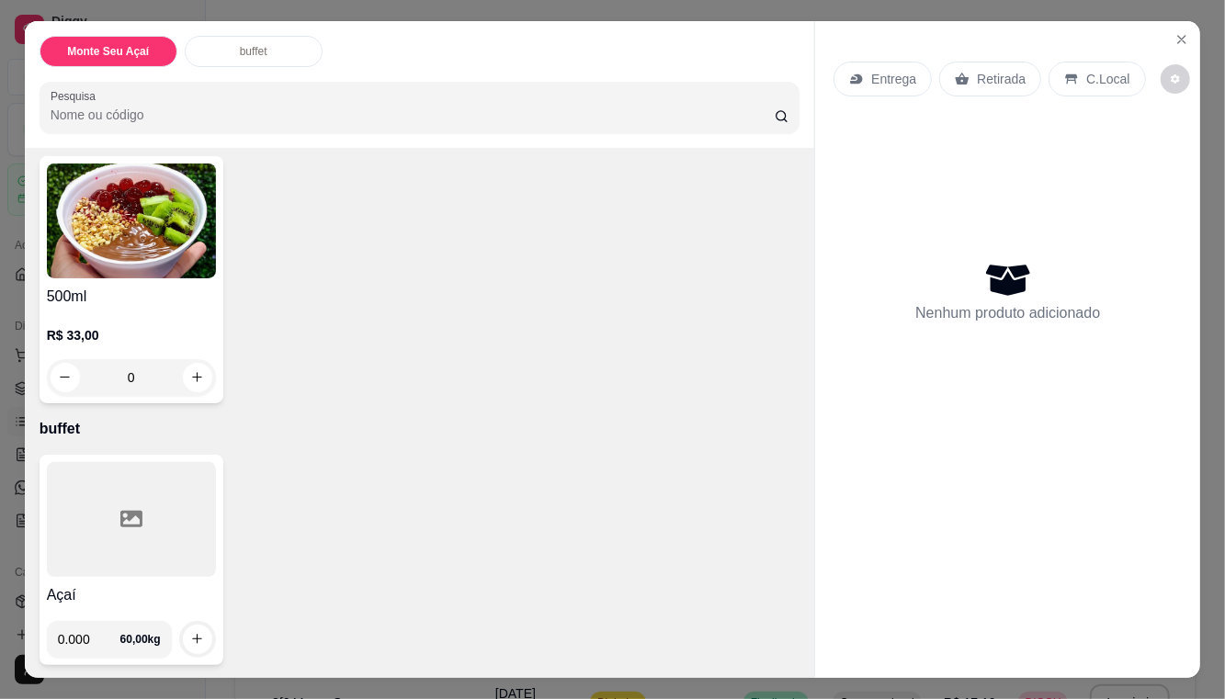
click at [90, 632] on input "0.000" at bounding box center [89, 639] width 62 height 37
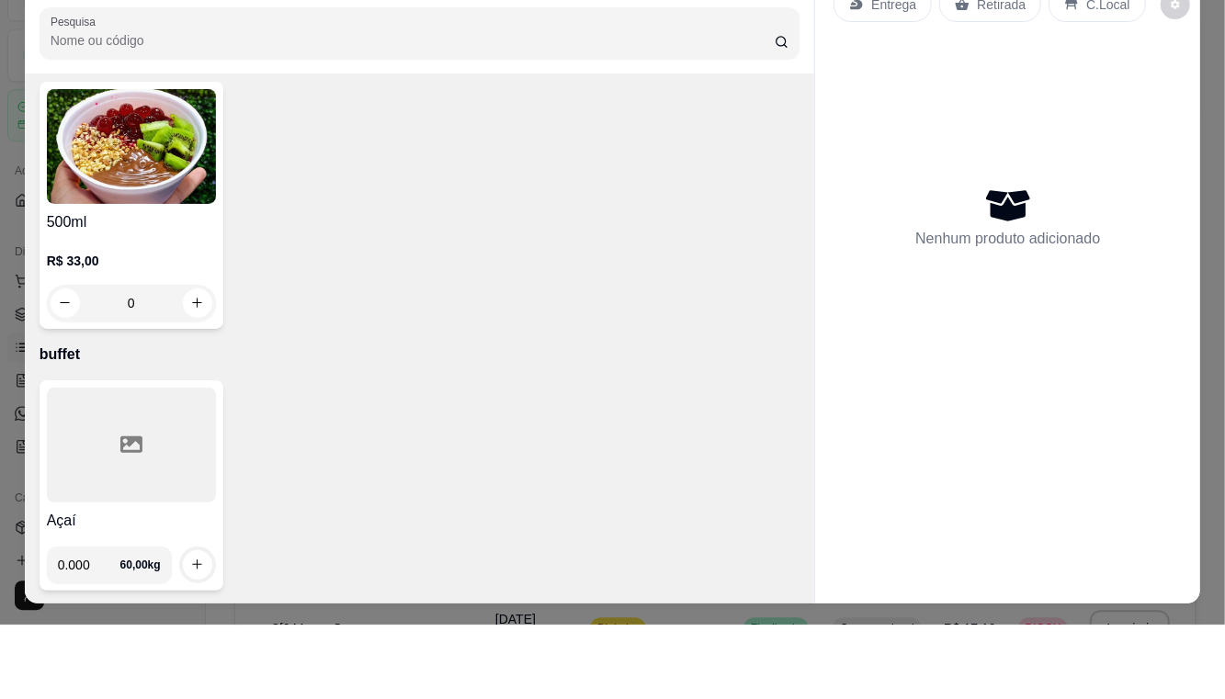
scroll to position [38, 0]
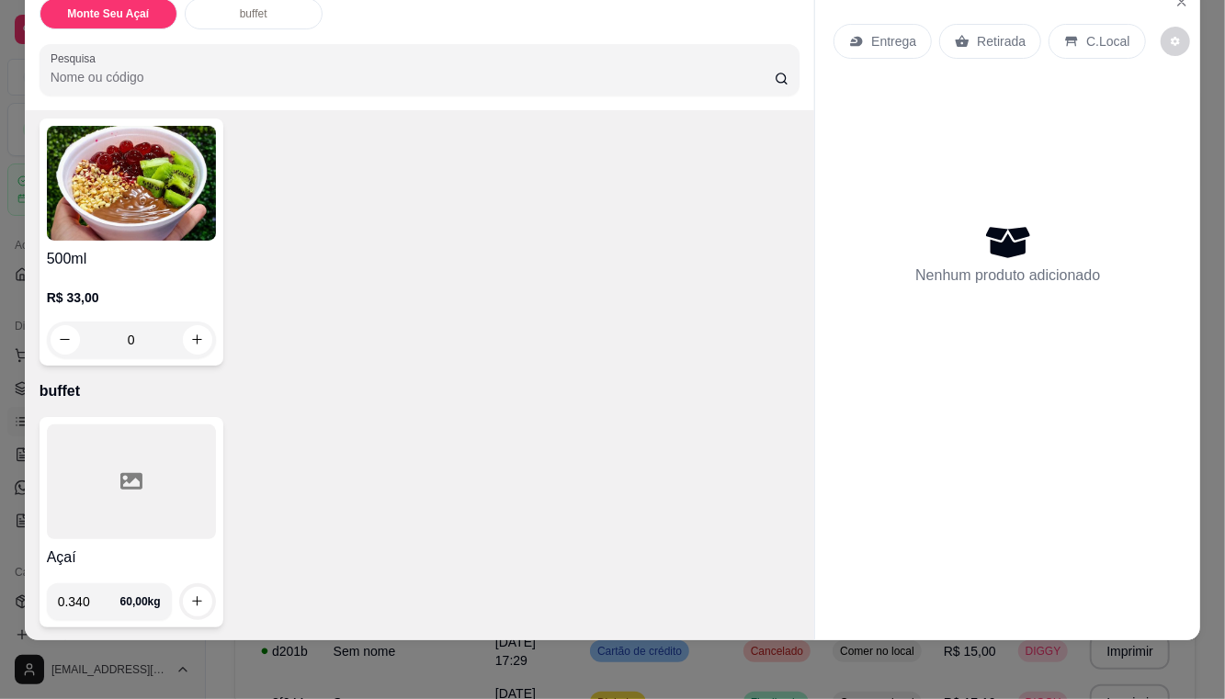
type input "0.340"
click at [206, 598] on button "increase-product-quantity" at bounding box center [197, 601] width 29 height 29
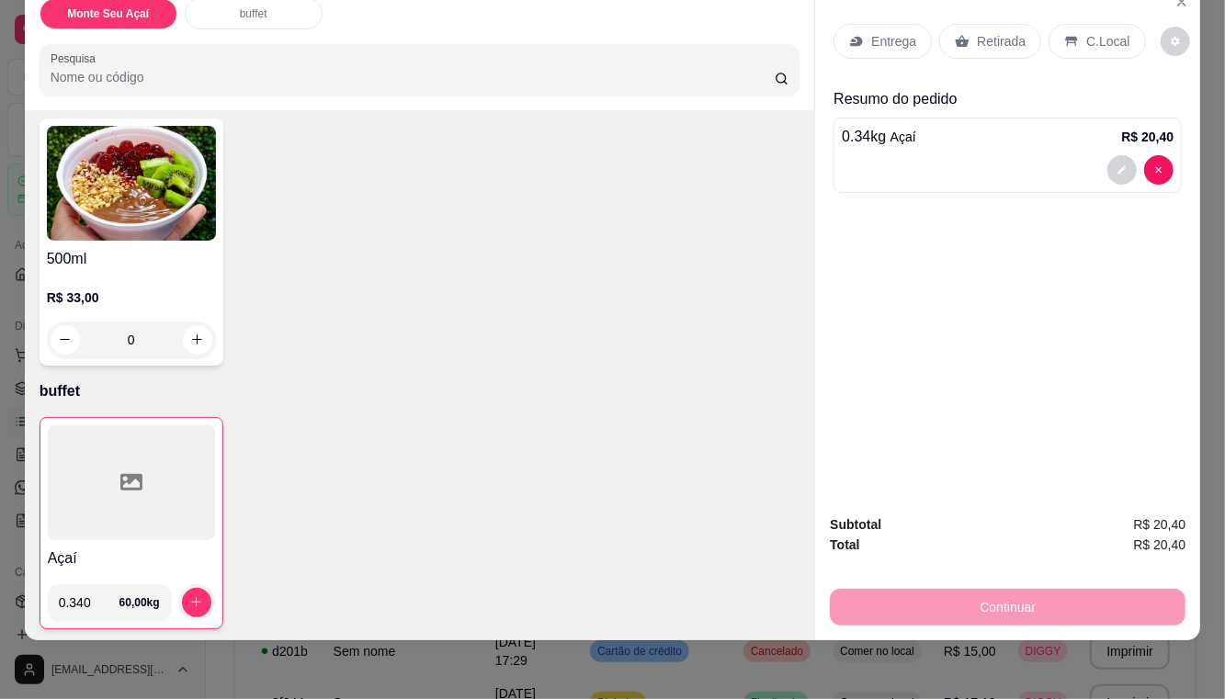
click at [1089, 33] on p "C.Local" at bounding box center [1107, 41] width 43 height 18
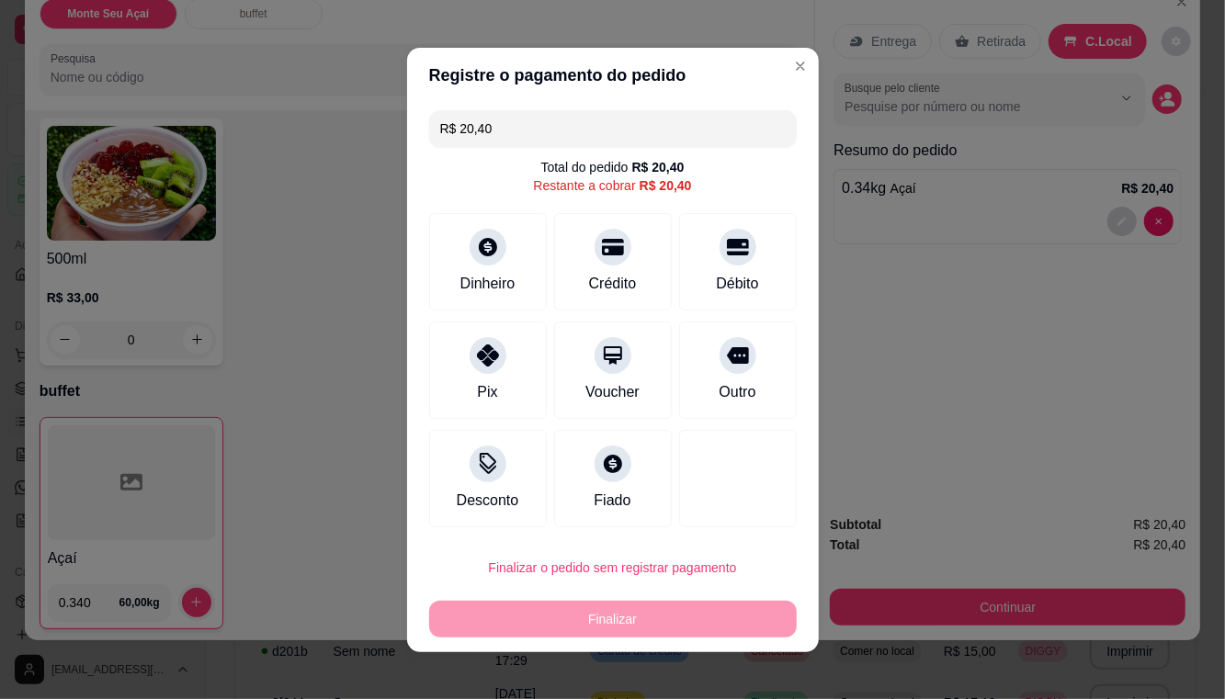
click at [491, 367] on div at bounding box center [487, 355] width 37 height 37
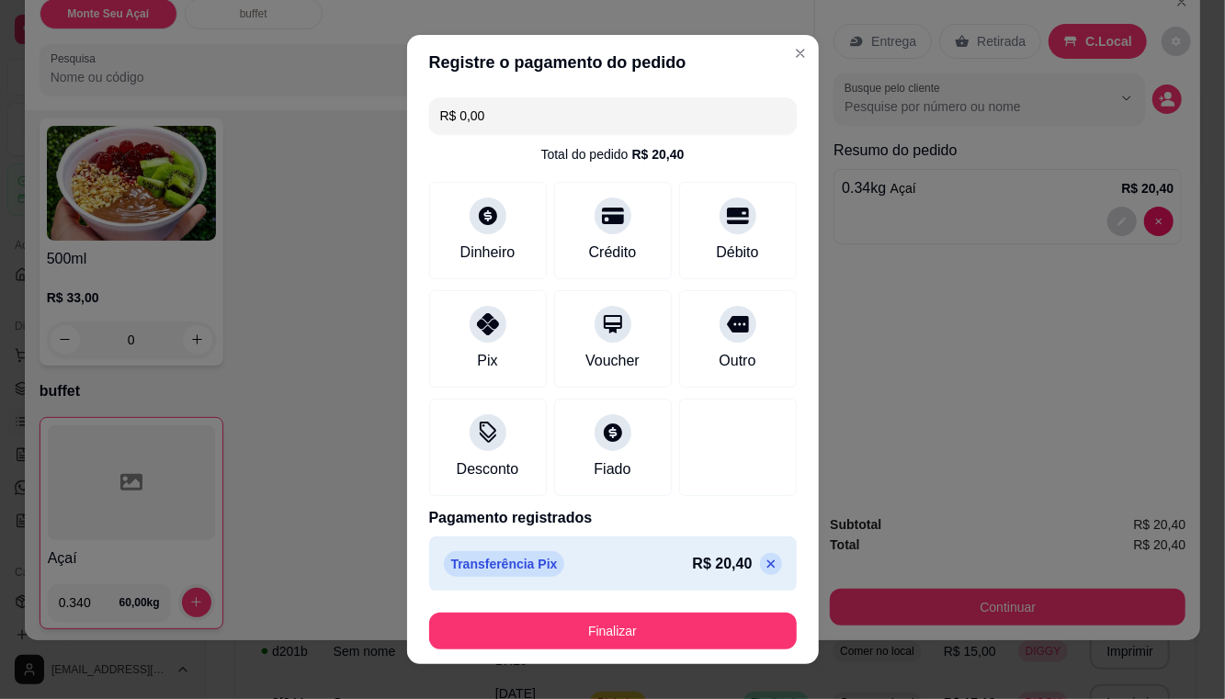
click at [717, 629] on button "Finalizar" at bounding box center [612, 631] width 367 height 37
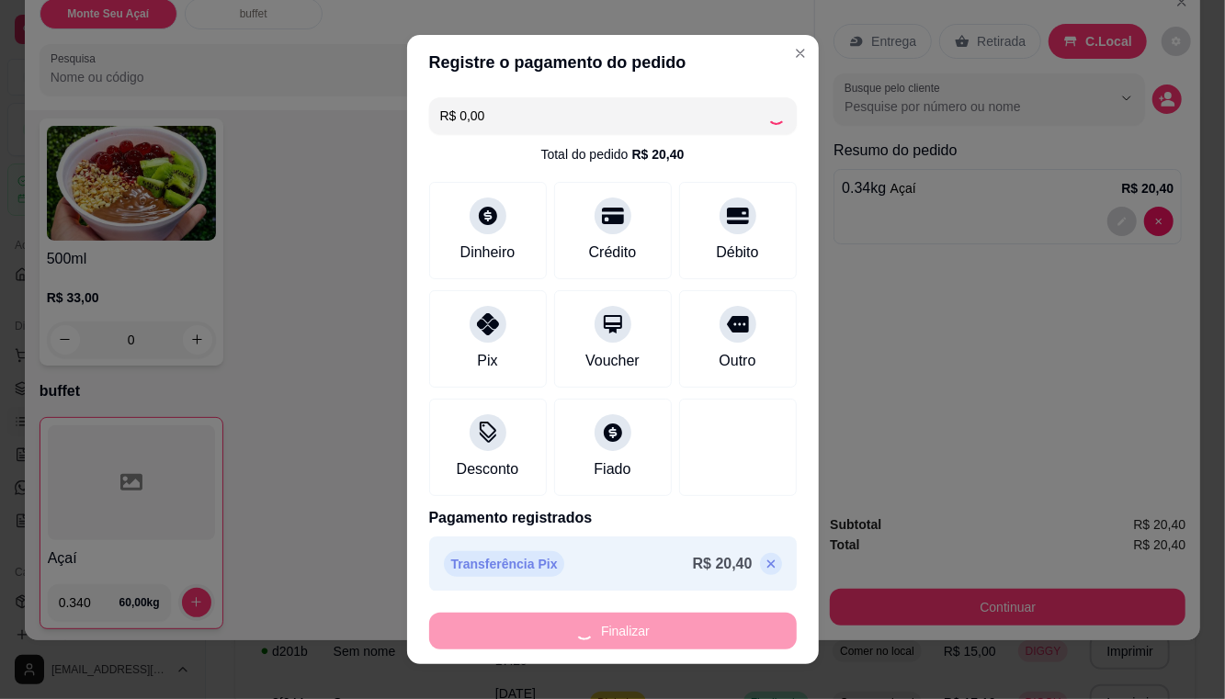
type input "-R$ 20,40"
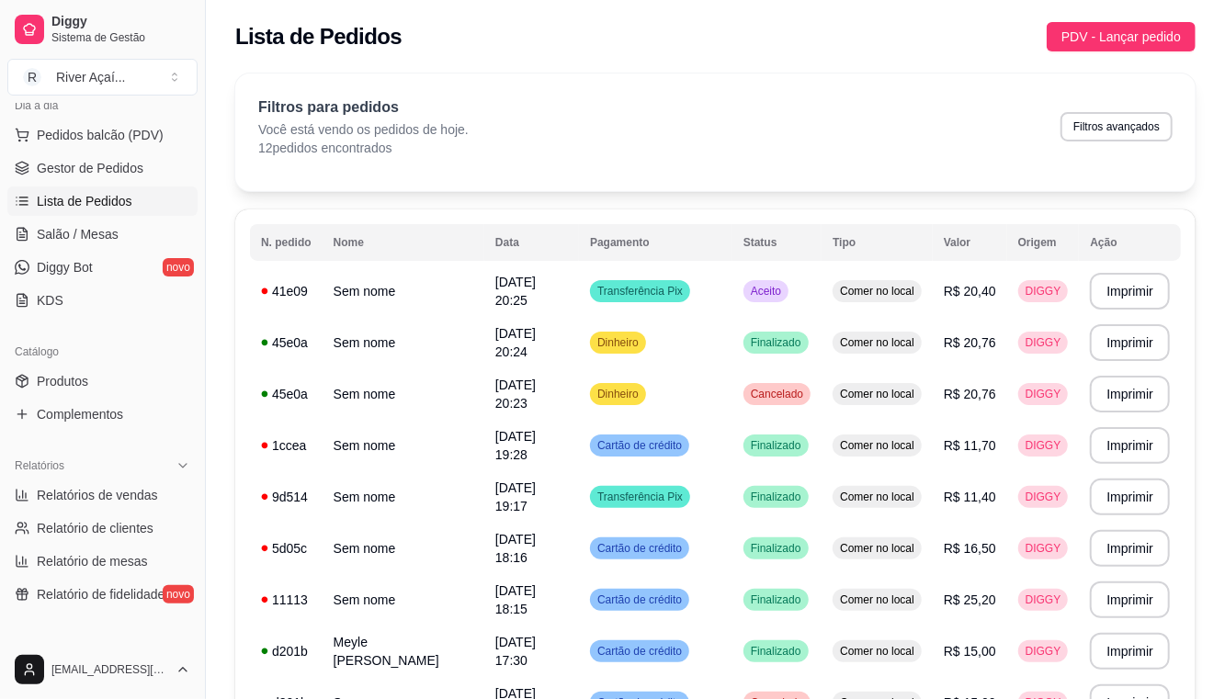
scroll to position [257, 0]
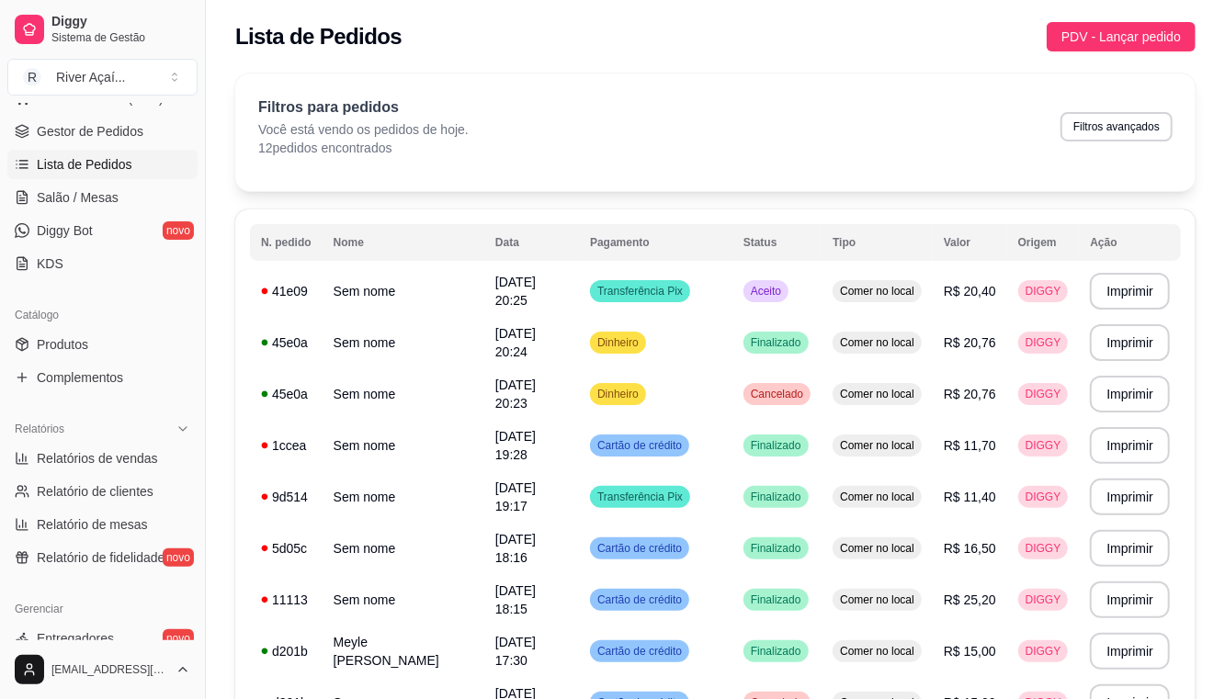
click at [123, 445] on link "Relatórios de vendas" at bounding box center [102, 458] width 190 height 29
select select "ALL"
select select "0"
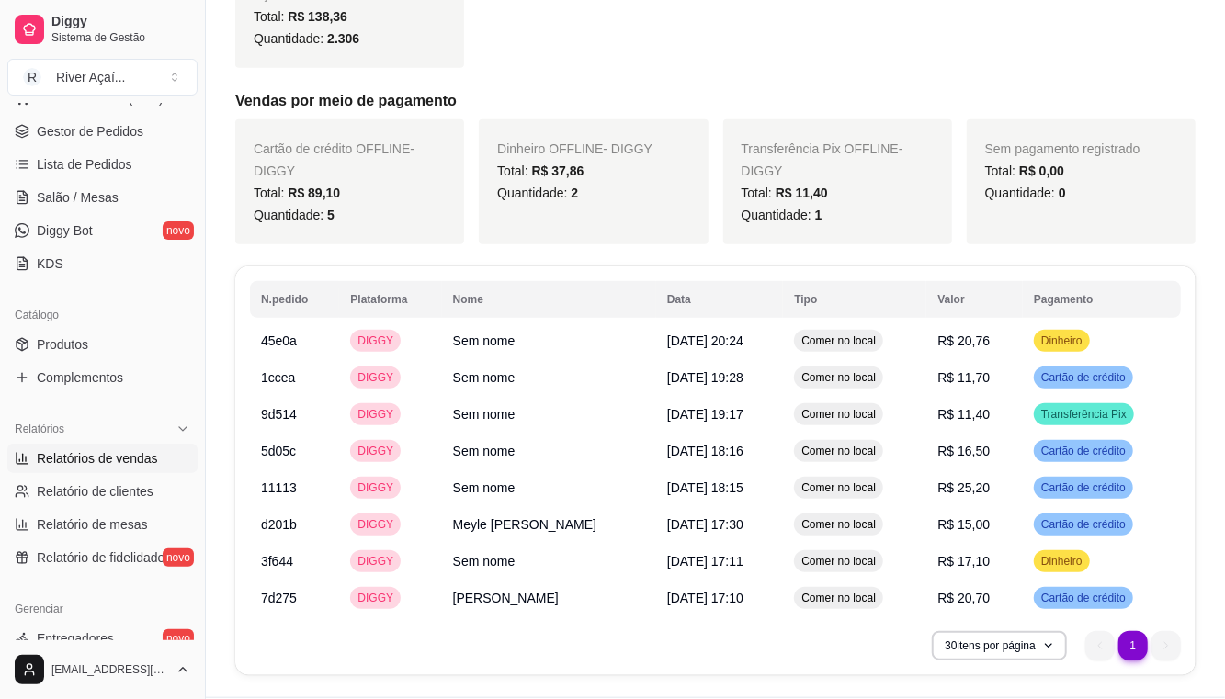
scroll to position [491, 0]
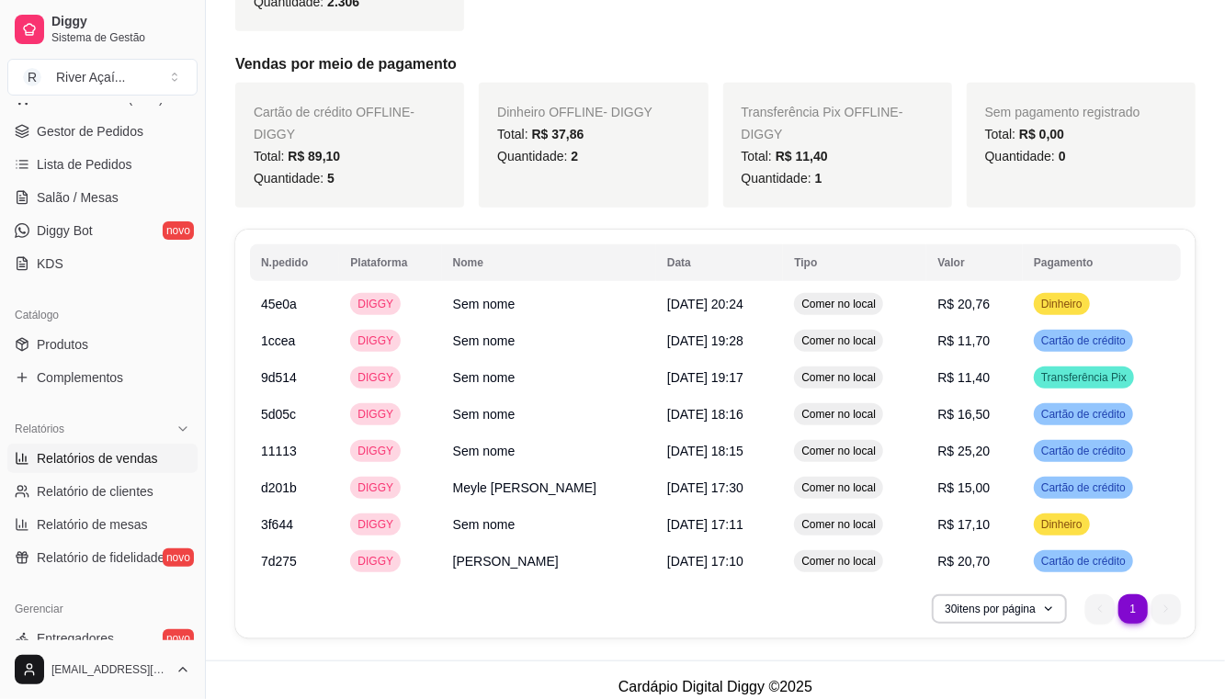
click at [1172, 669] on iframe at bounding box center [612, 349] width 1225 height 699
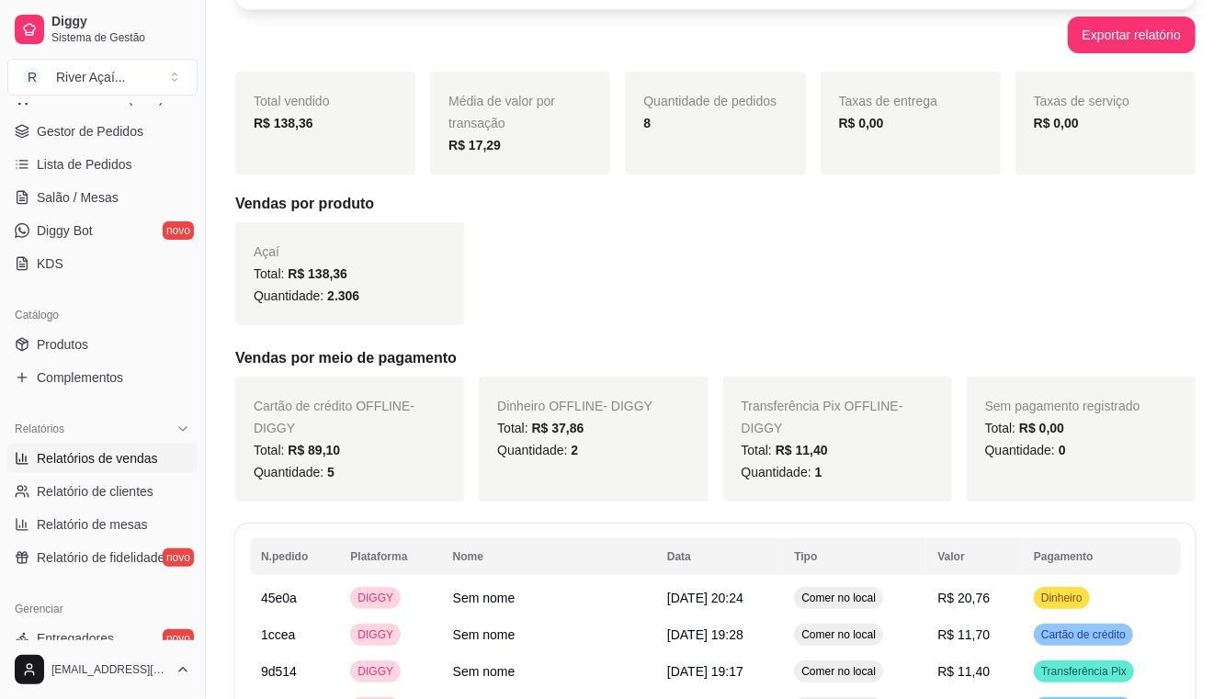
scroll to position [0, 0]
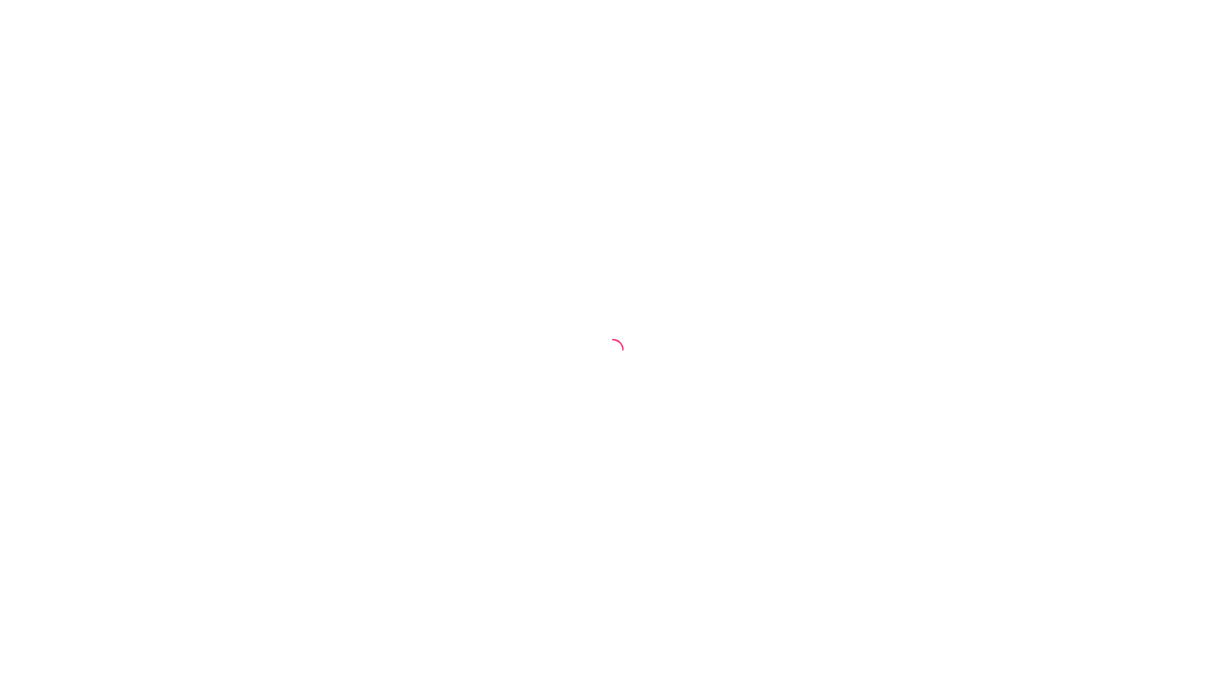
select select "ALL"
select select "0"
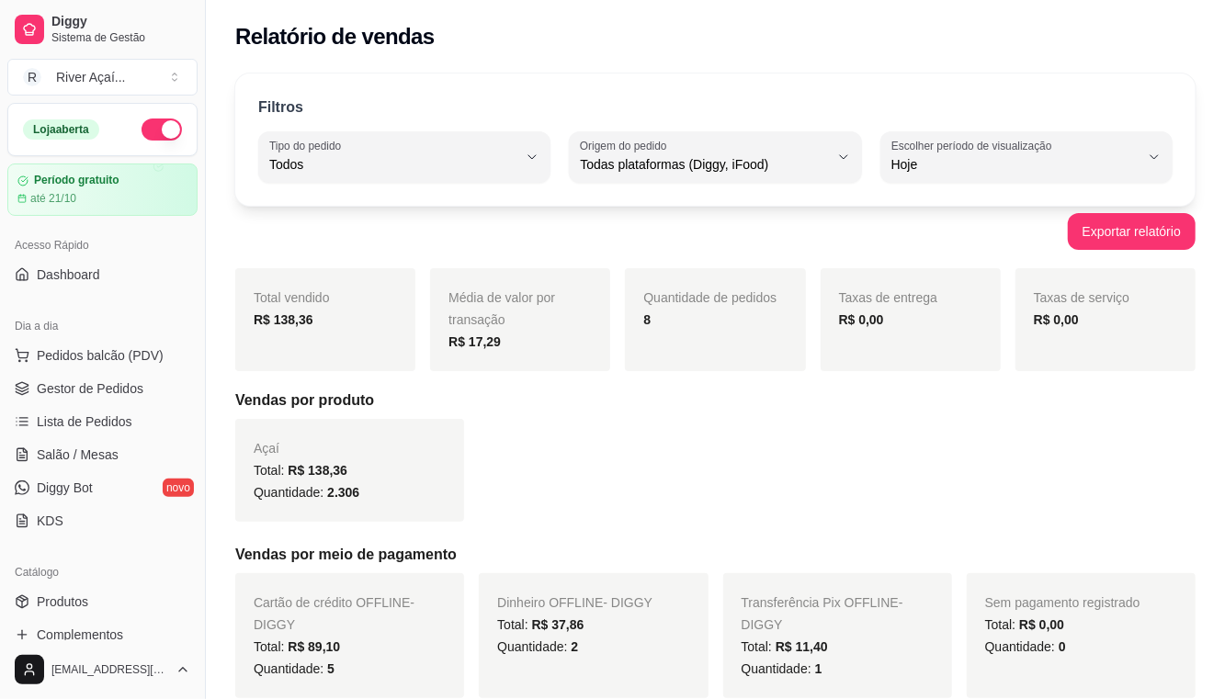
click at [139, 487] on link "Diggy Bot novo" at bounding box center [102, 487] width 190 height 29
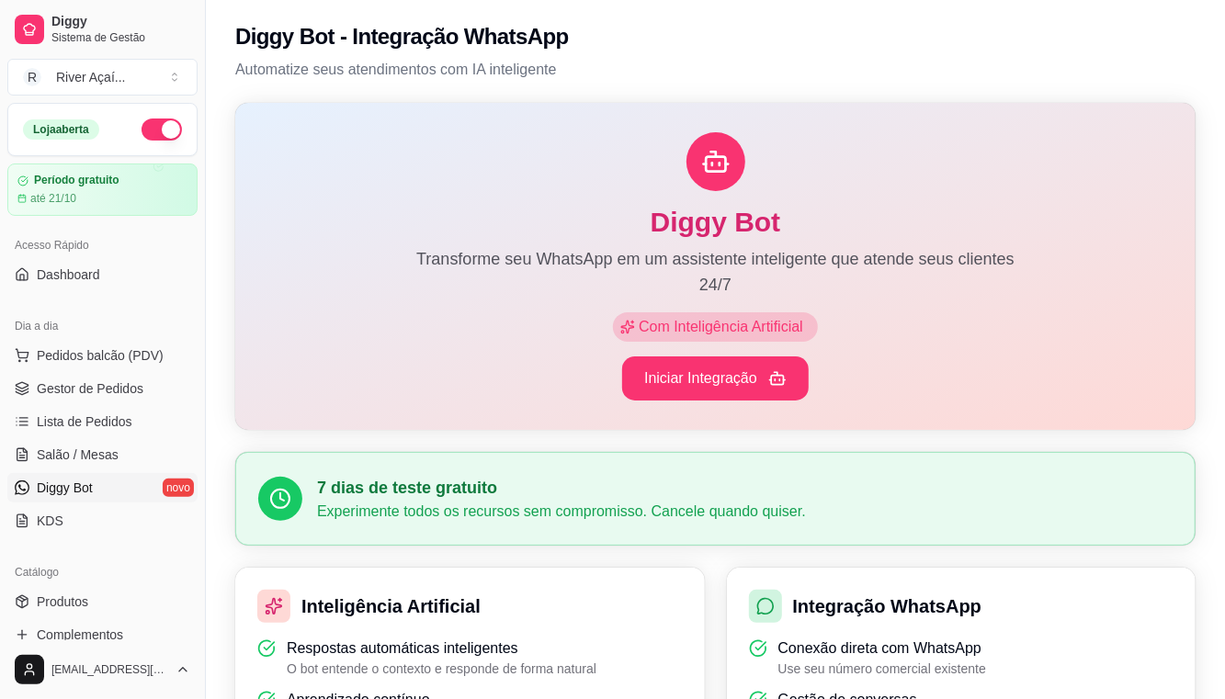
click at [67, 274] on span "Dashboard" at bounding box center [68, 274] width 63 height 18
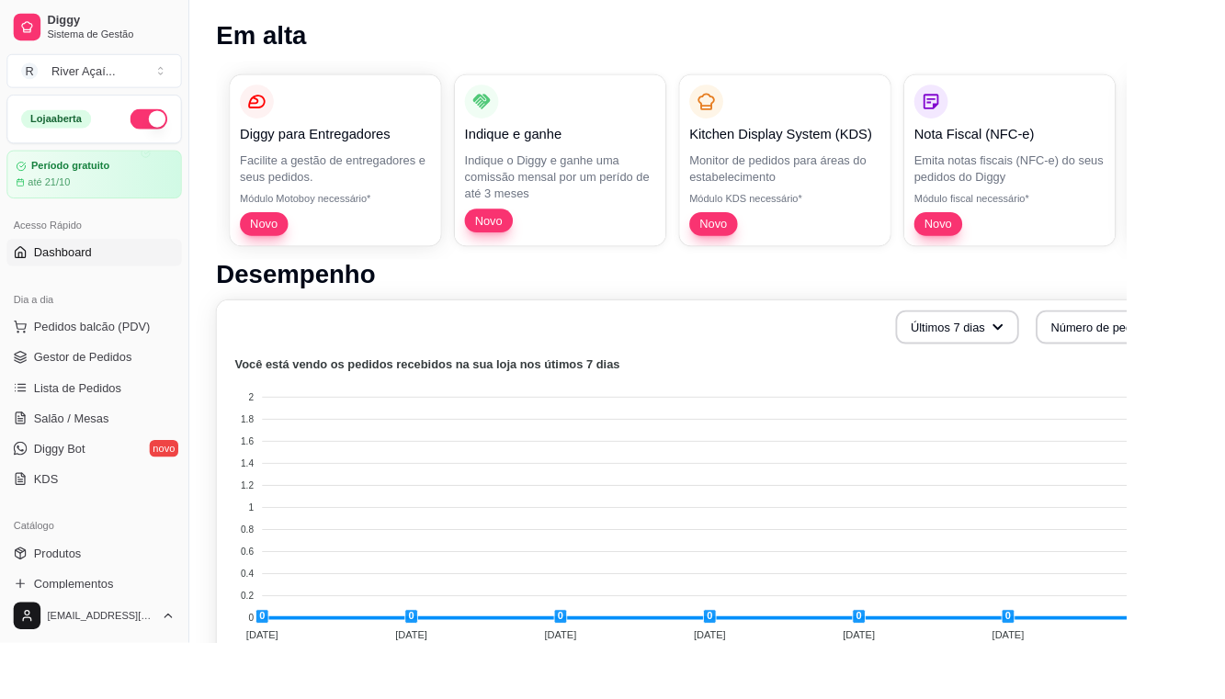
scroll to position [237, 0]
click at [1017, 353] on button "Últimos 7 dias" at bounding box center [1041, 355] width 130 height 36
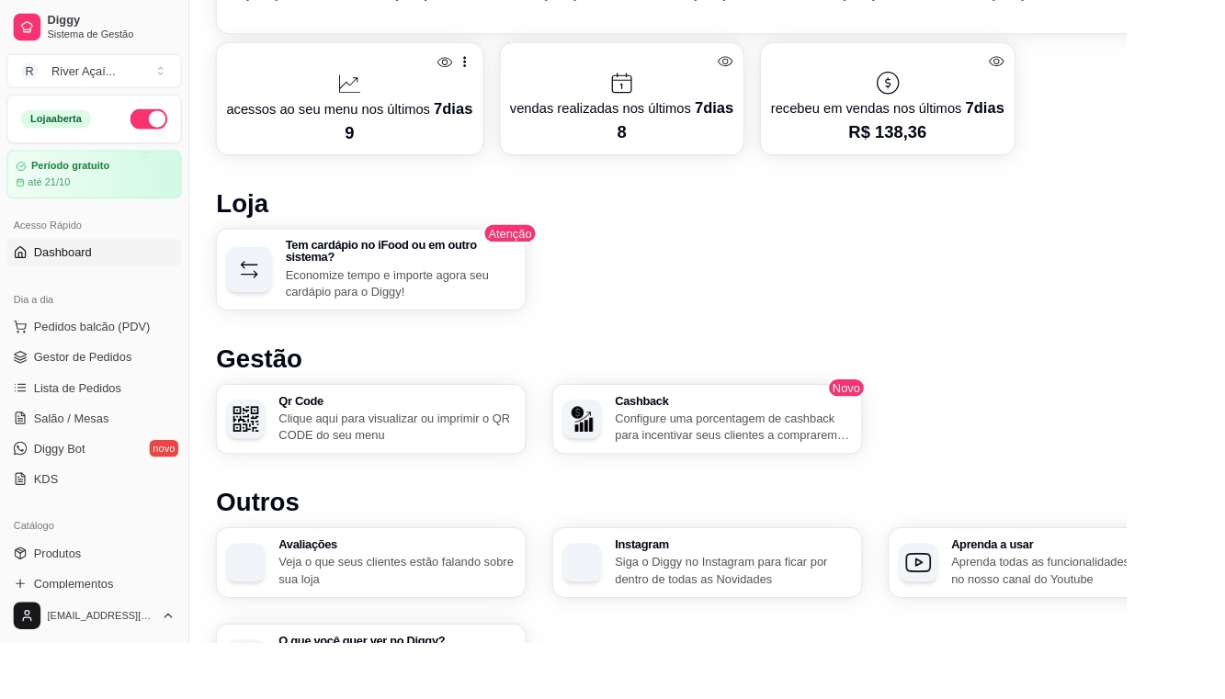
scroll to position [929, 0]
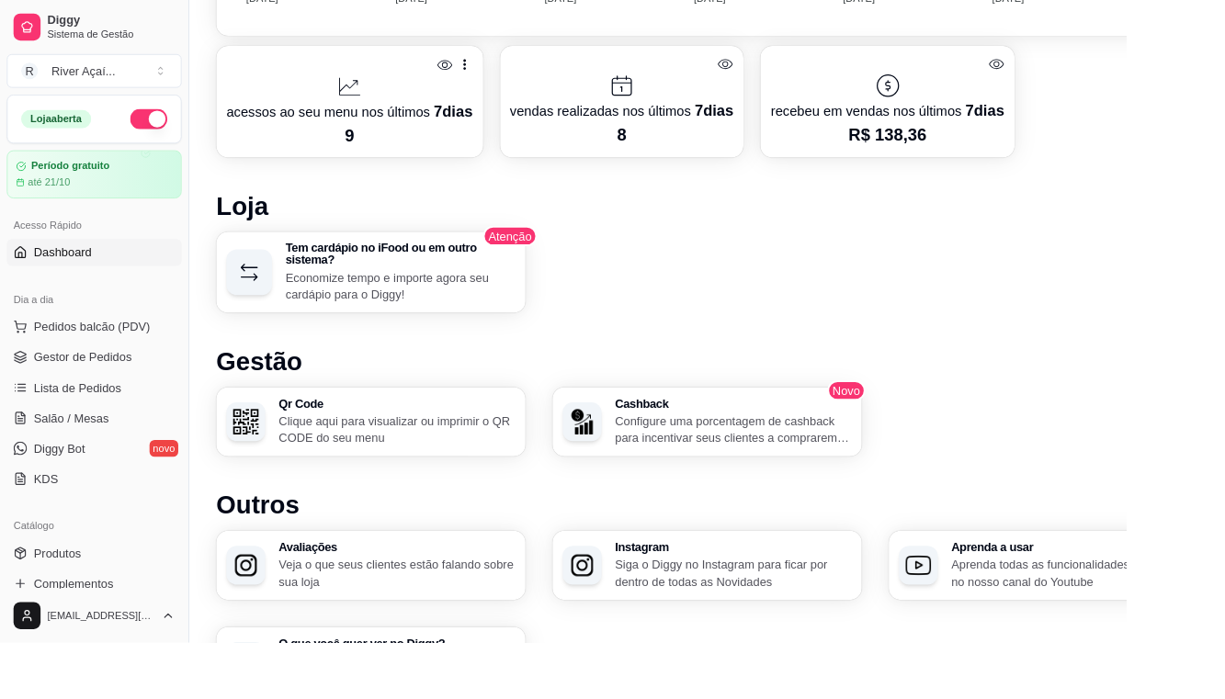
click at [834, 395] on h1 "Gestão" at bounding box center [768, 393] width 1067 height 33
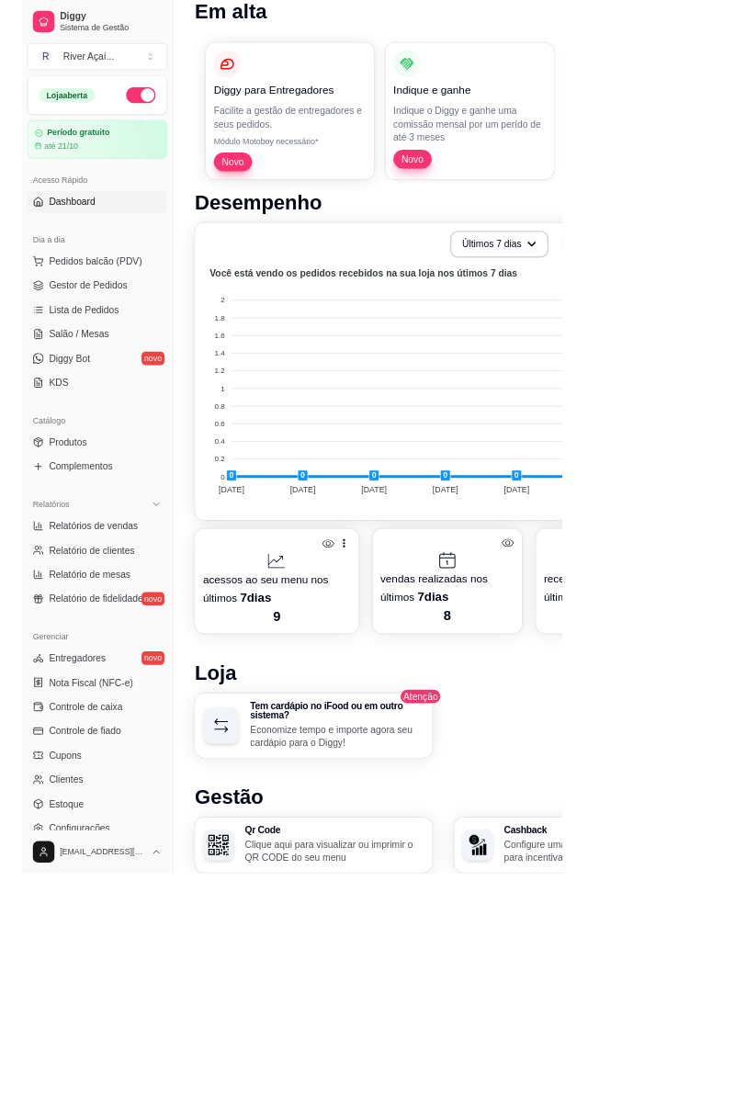
scroll to position [264, 0]
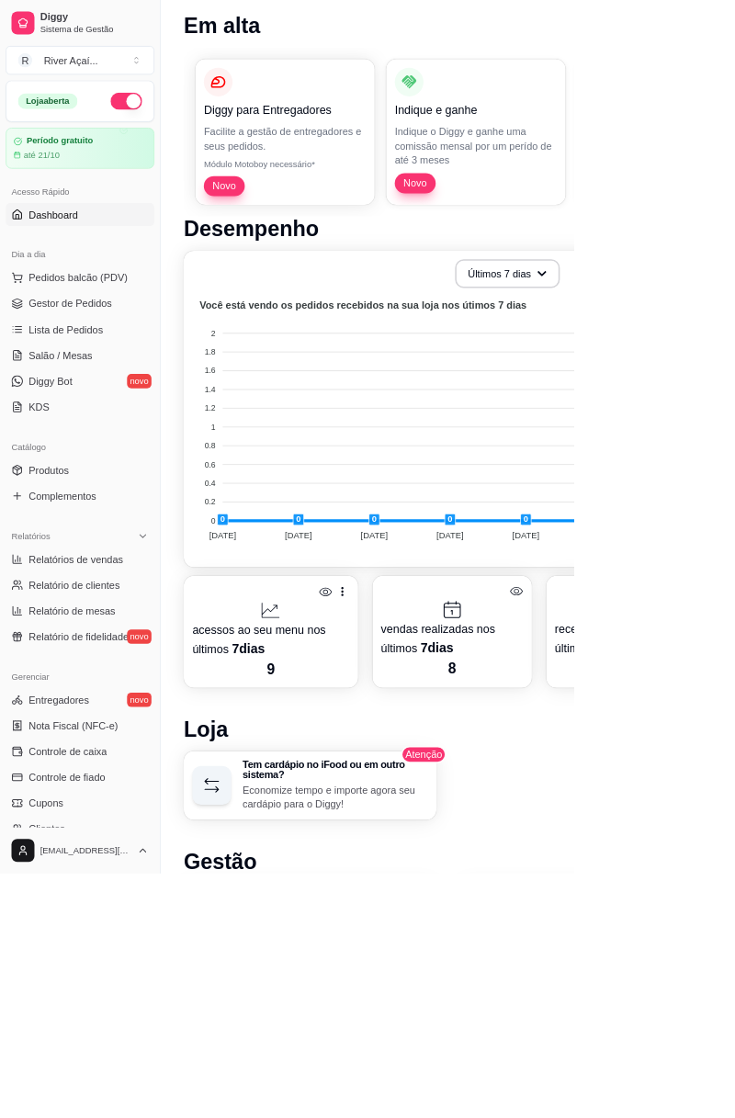
click at [77, 364] on button "Pedidos balcão (PDV)" at bounding box center [102, 355] width 190 height 29
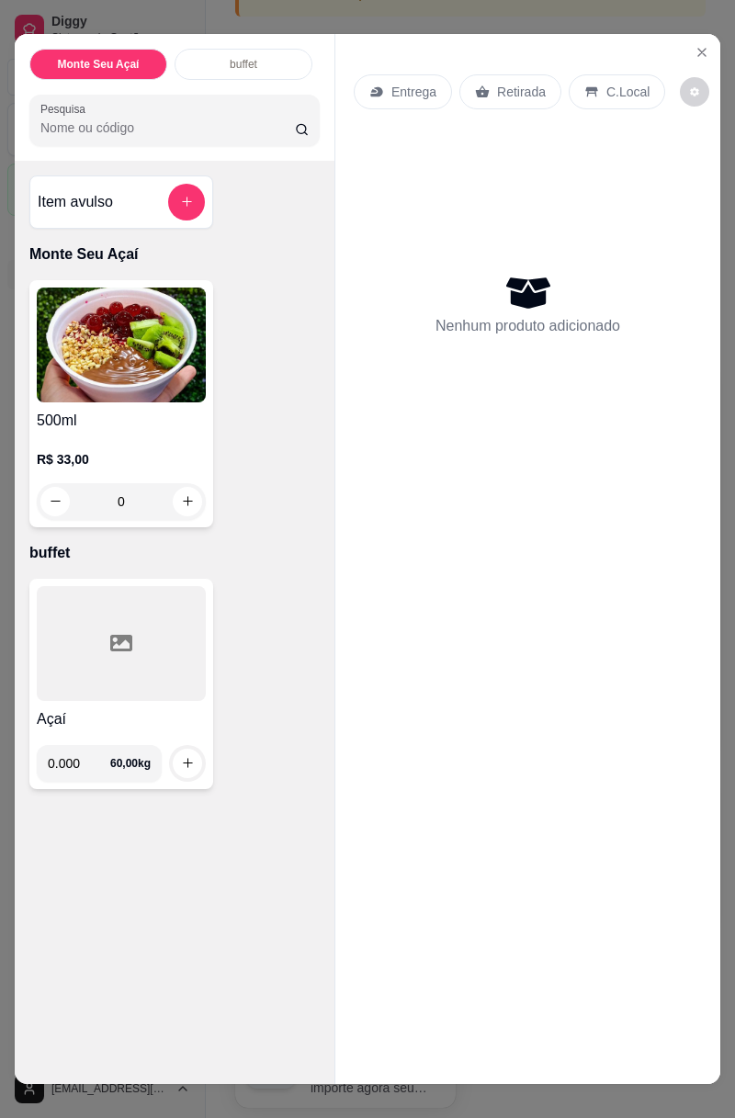
click at [94, 698] on input "0.000" at bounding box center [79, 763] width 62 height 37
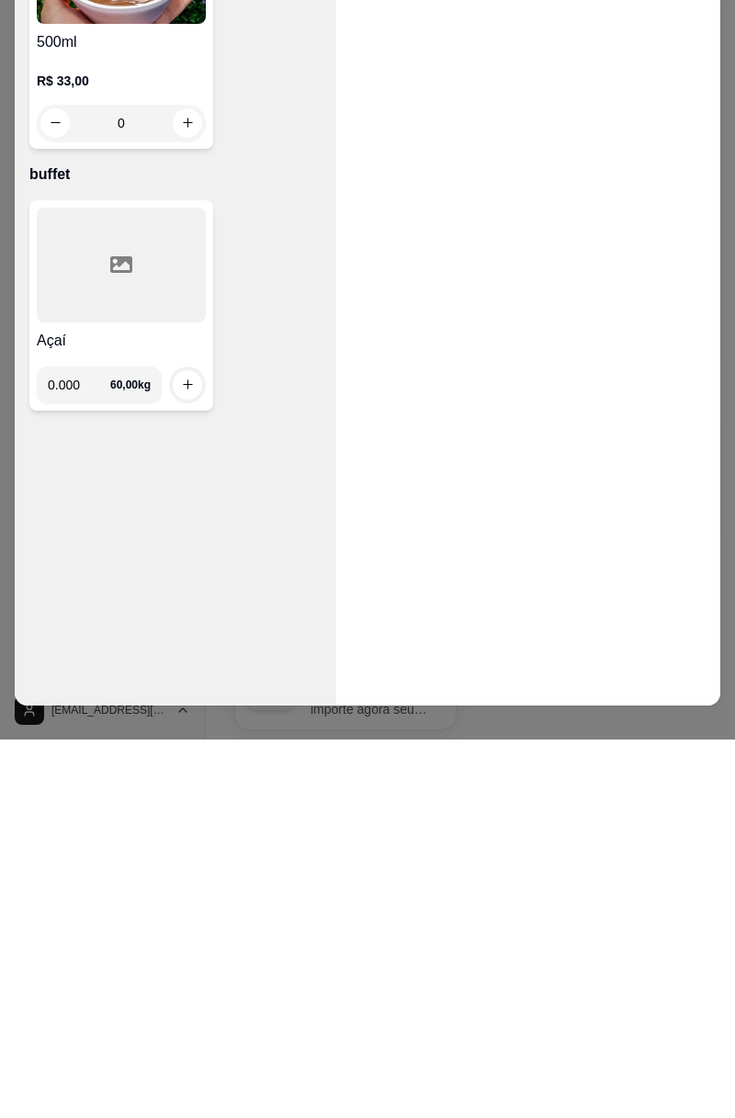
scroll to position [13, 0]
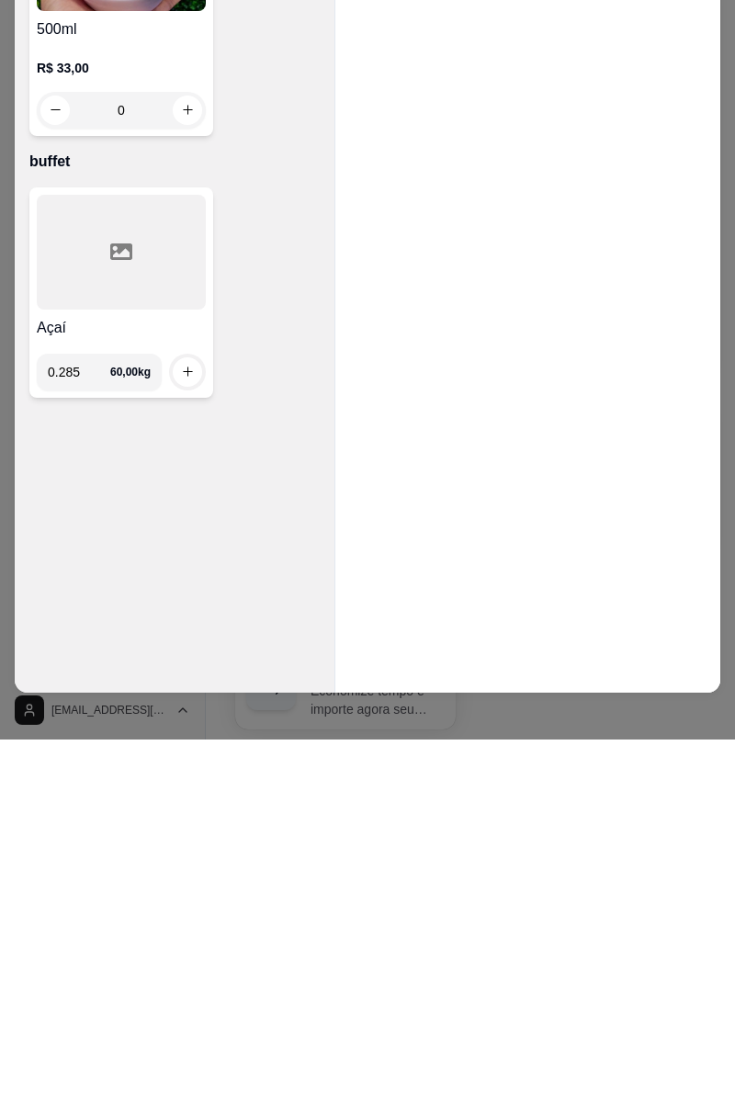
click at [185, 698] on icon "increase-product-quantity" at bounding box center [188, 750] width 14 height 14
type input "0.285"
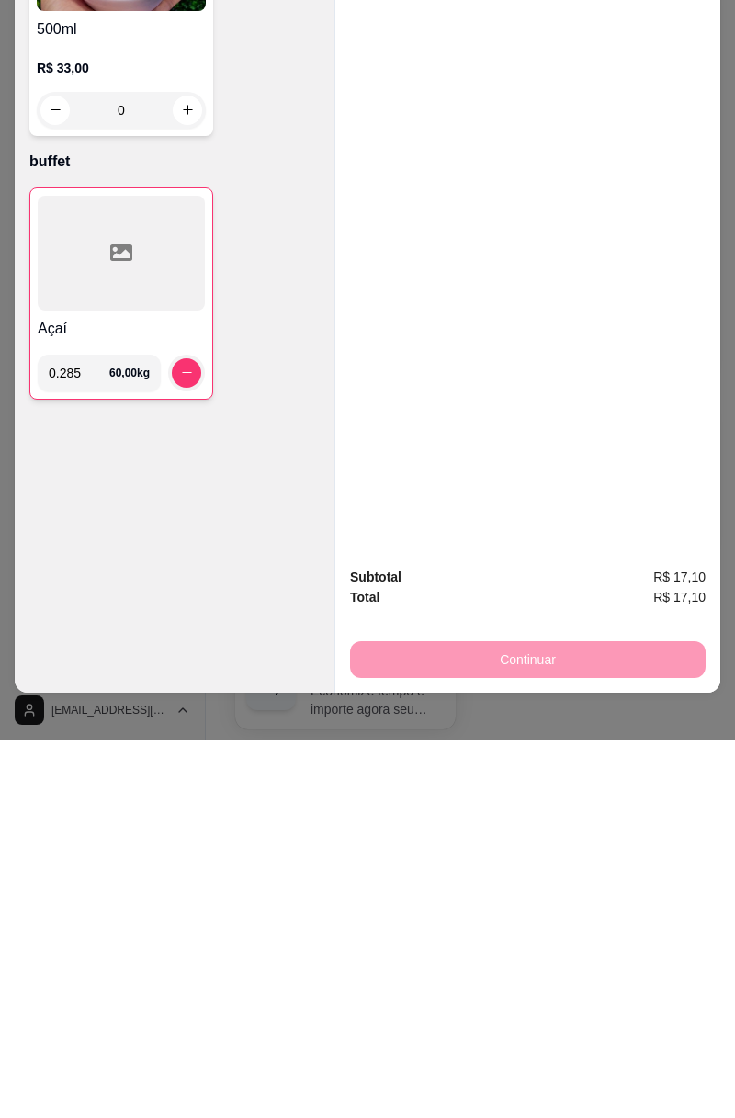
scroll to position [264, 0]
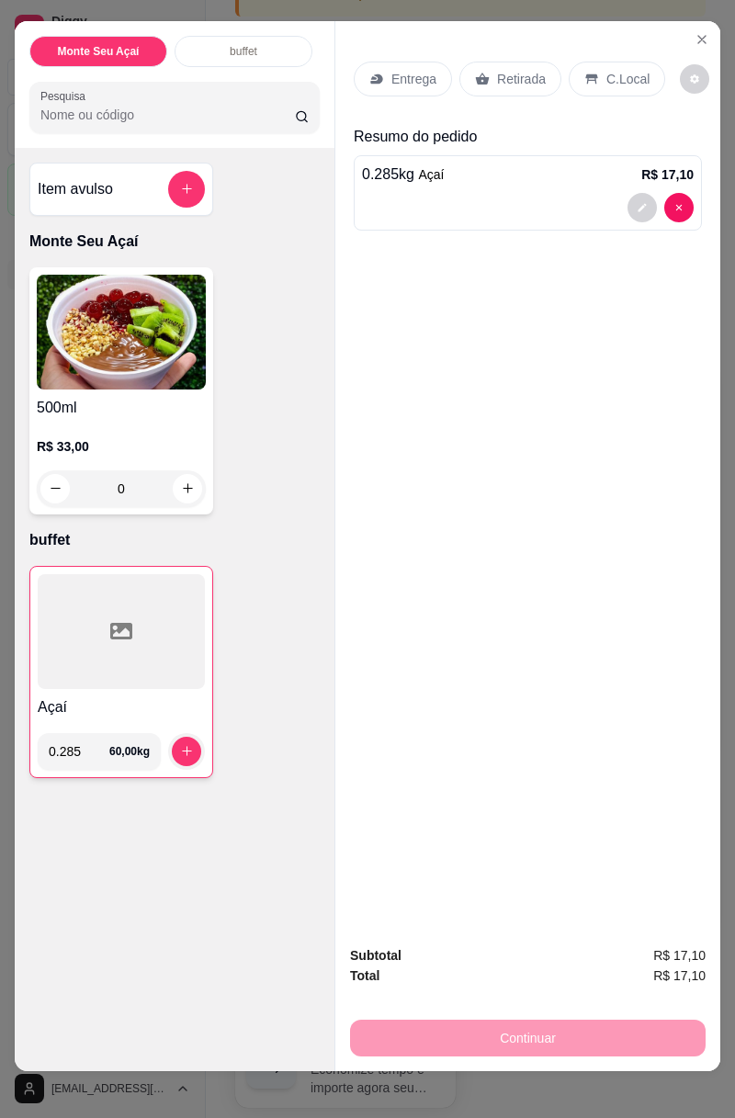
click at [620, 73] on p "C.Local" at bounding box center [627, 79] width 43 height 18
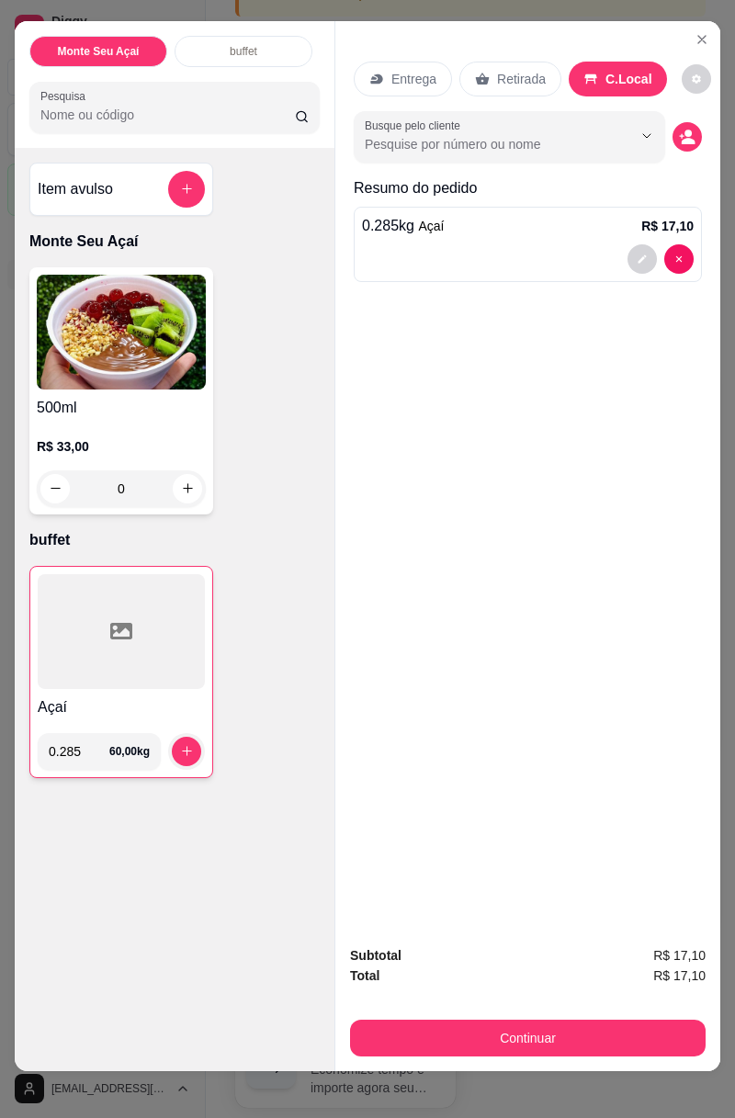
click at [575, 698] on button "Continuar" at bounding box center [528, 1038] width 356 height 37
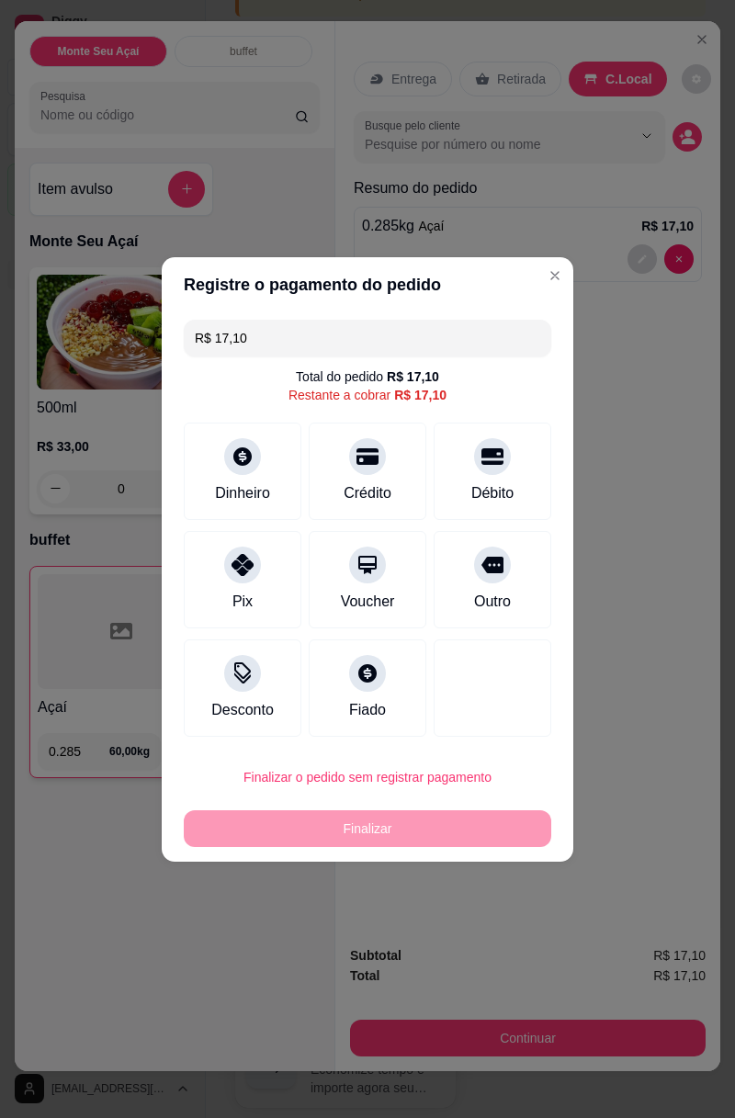
click at [460, 698] on button "Finalizar o pedido sem registrar pagamento" at bounding box center [367, 777] width 367 height 37
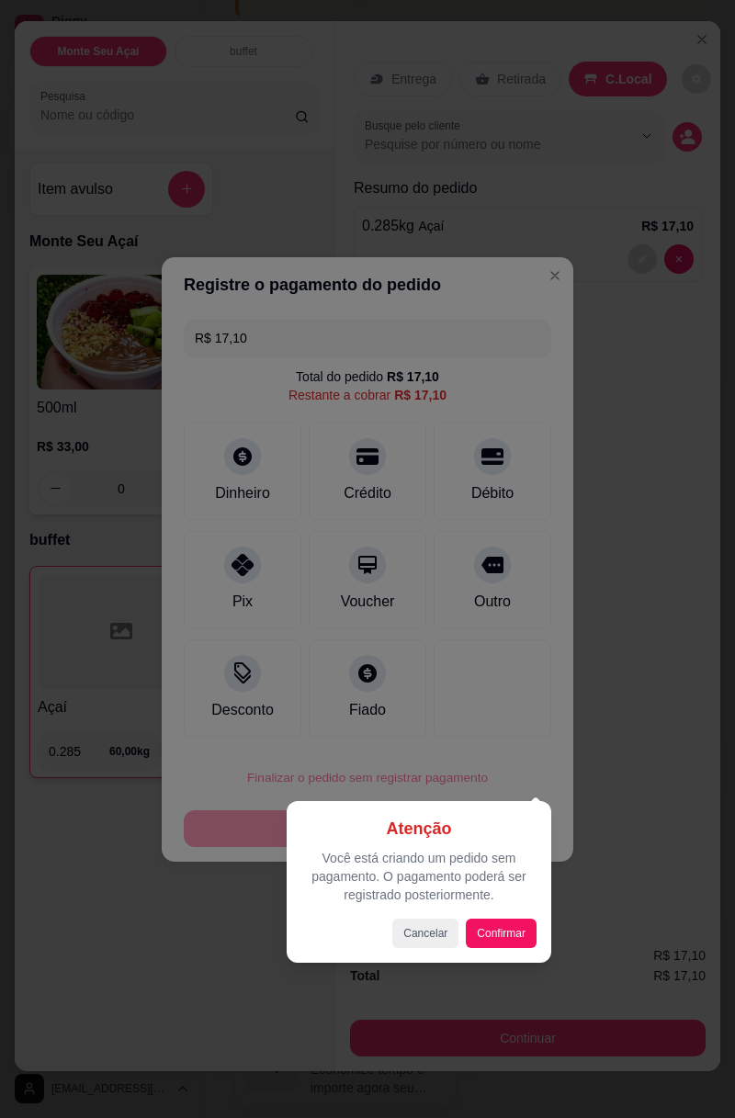
click at [517, 698] on button "Confirmar" at bounding box center [501, 933] width 71 height 29
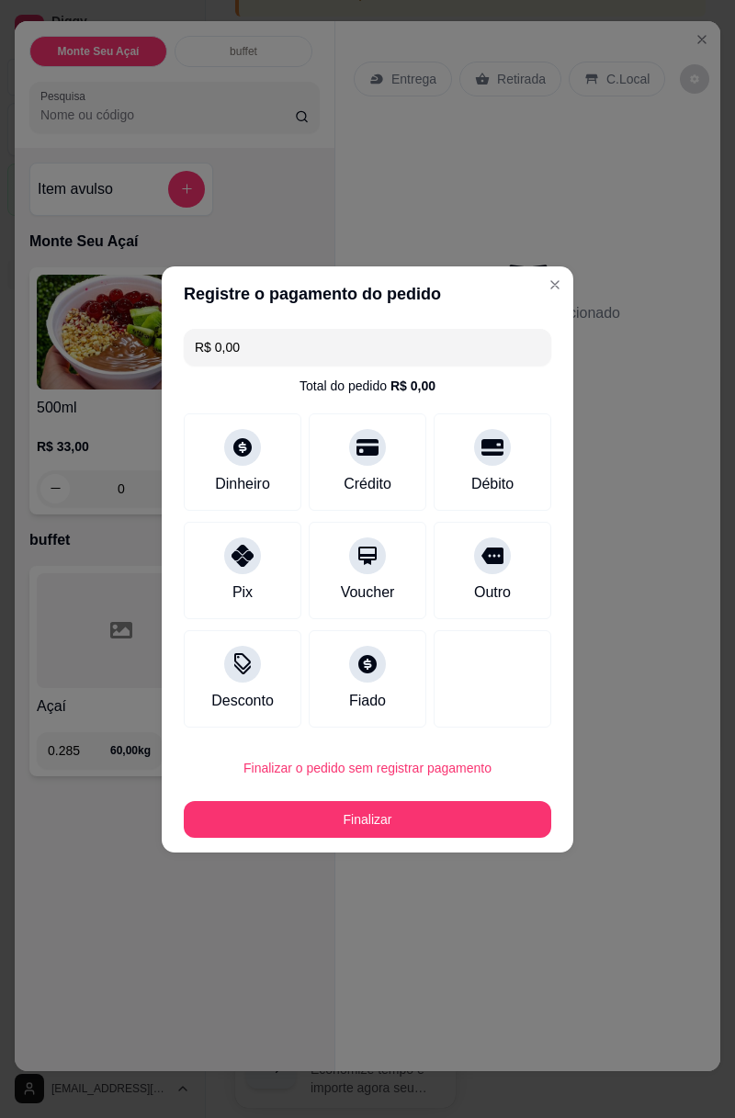
type input "R$ 0,00"
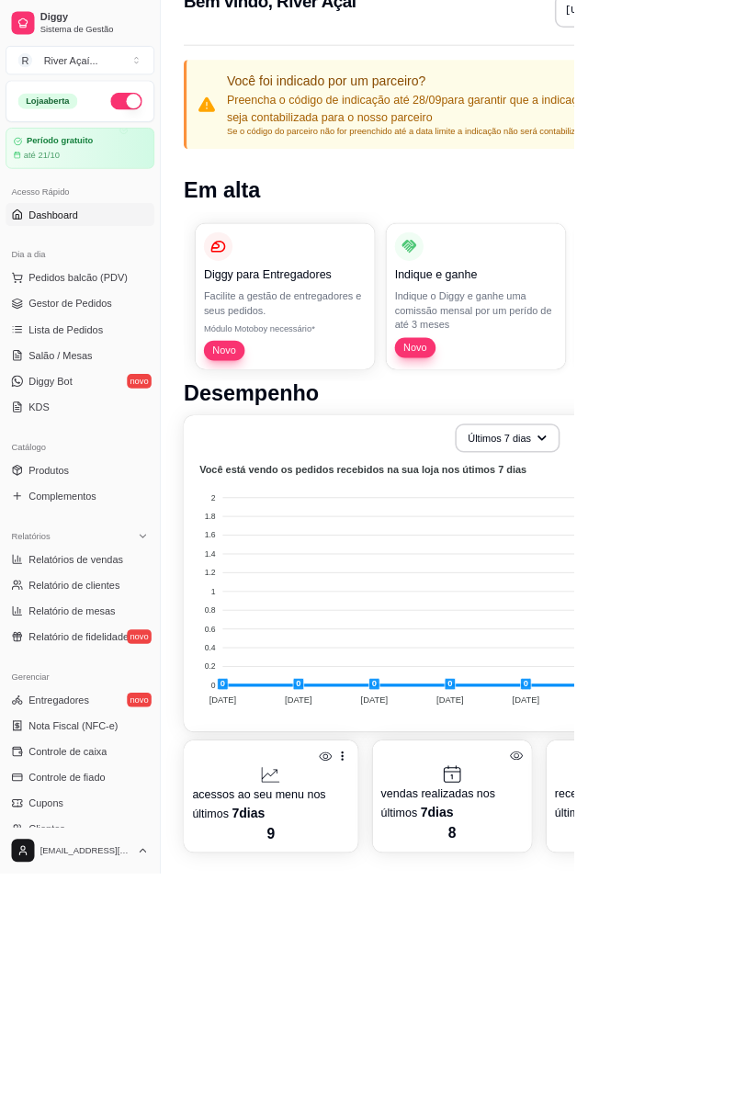
scroll to position [17, 0]
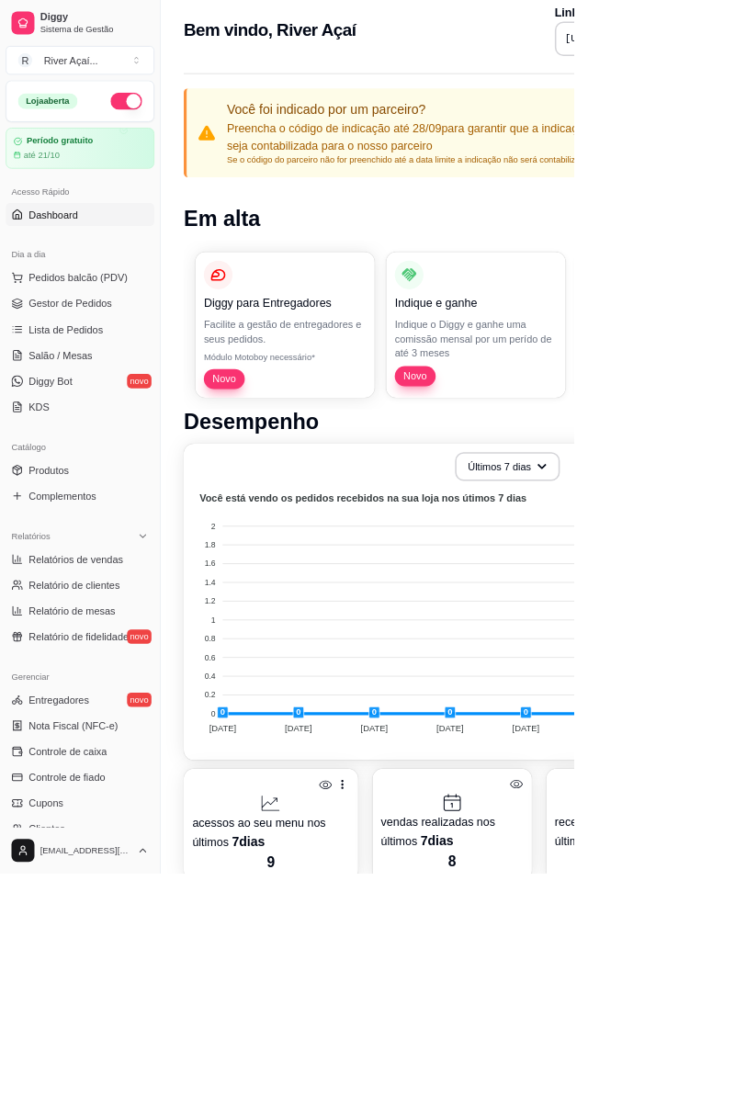
click at [109, 408] on link "Lista de Pedidos" at bounding box center [102, 421] width 190 height 29
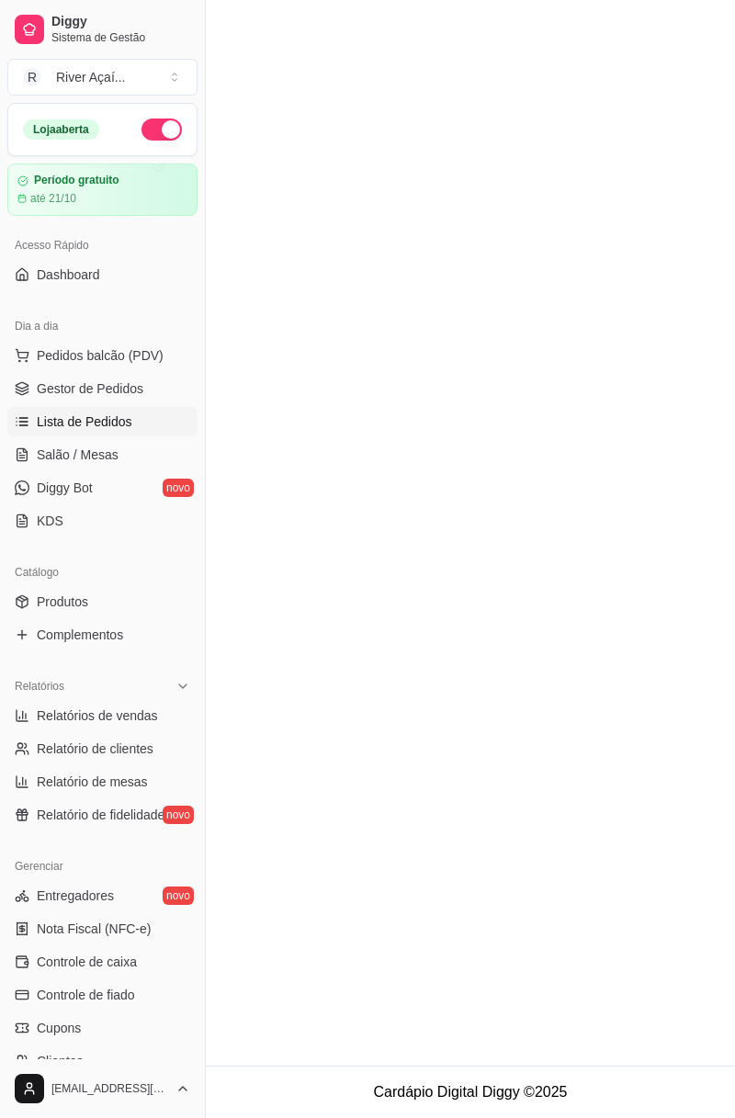
click at [126, 385] on span "Gestor de Pedidos" at bounding box center [90, 388] width 107 height 18
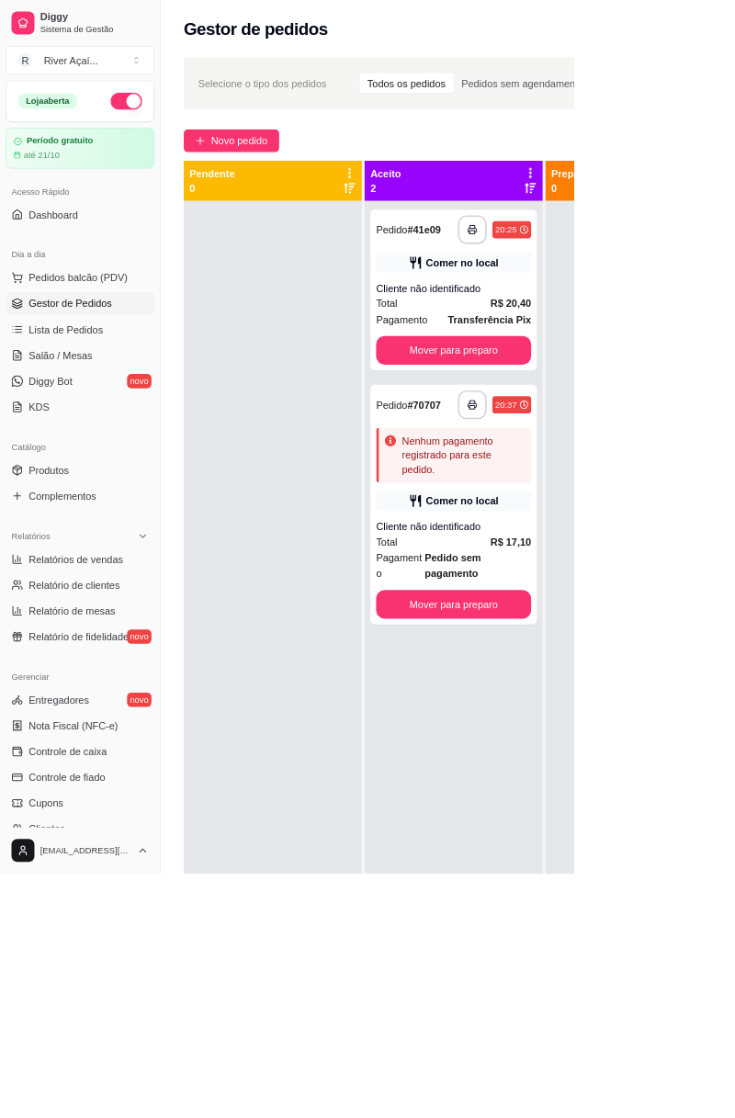
click at [622, 450] on button "Mover para preparo" at bounding box center [580, 448] width 198 height 37
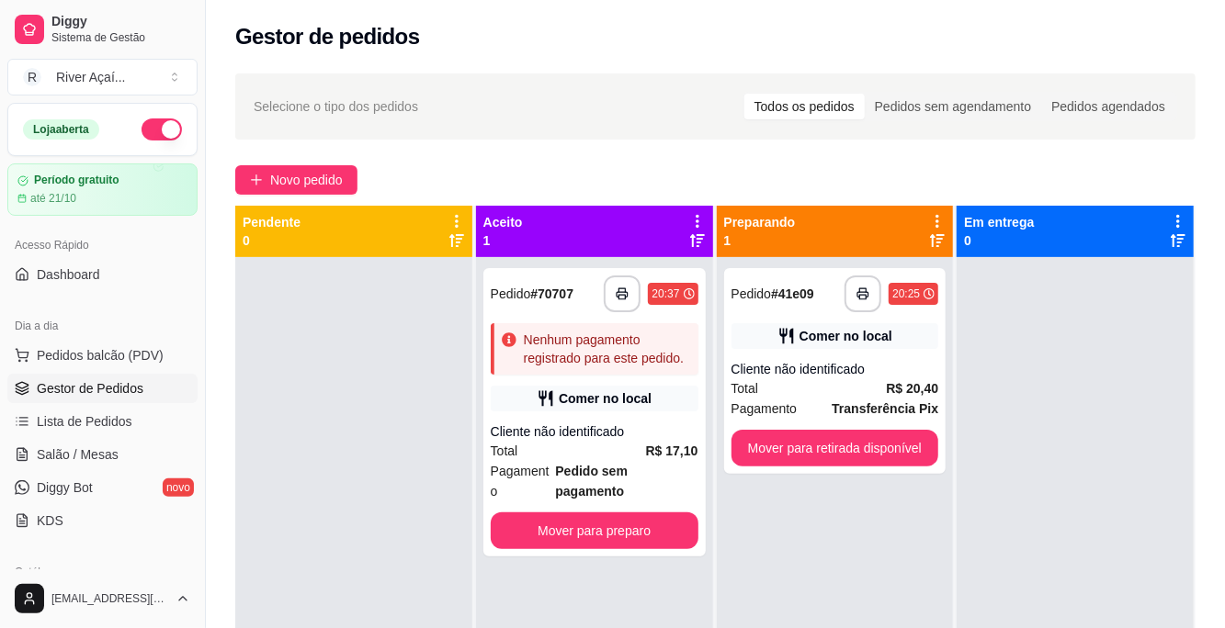
click at [882, 453] on button "Mover para retirada disponível" at bounding box center [835, 448] width 208 height 37
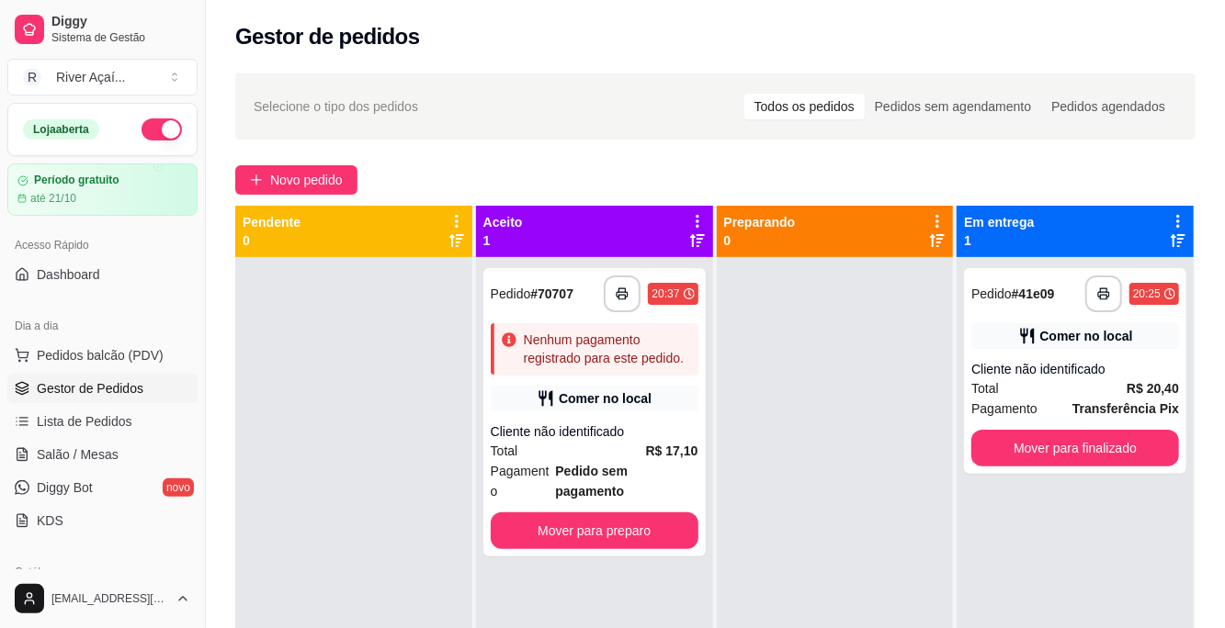
click at [1119, 446] on button "Mover para finalizado" at bounding box center [1075, 448] width 208 height 37
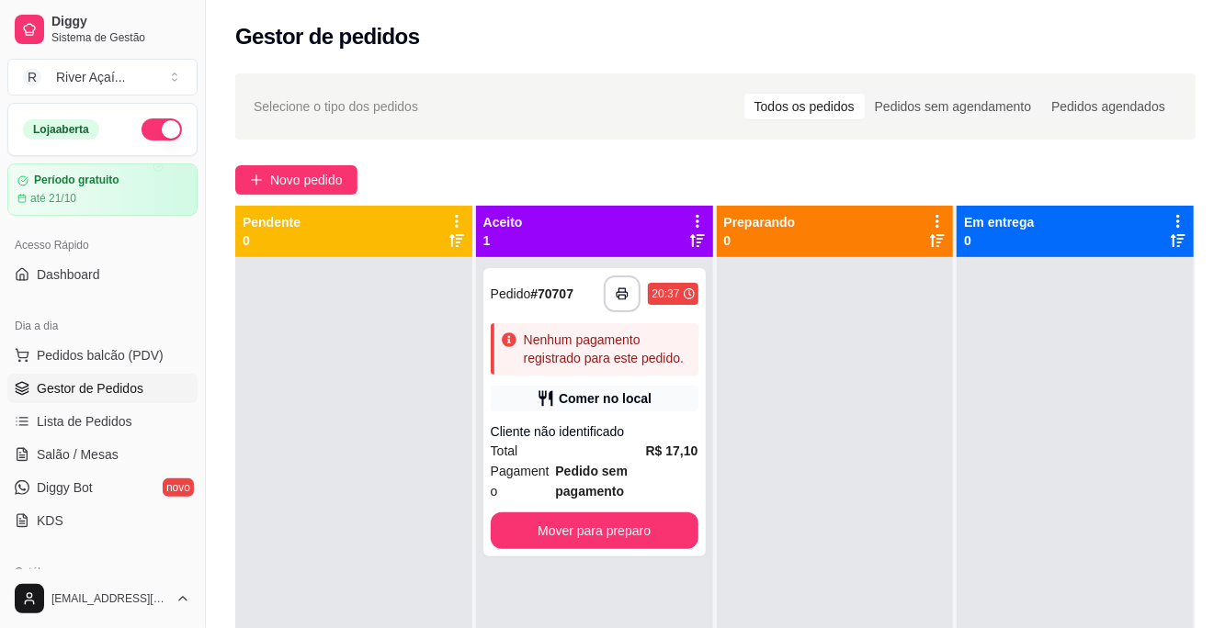
scroll to position [51, 0]
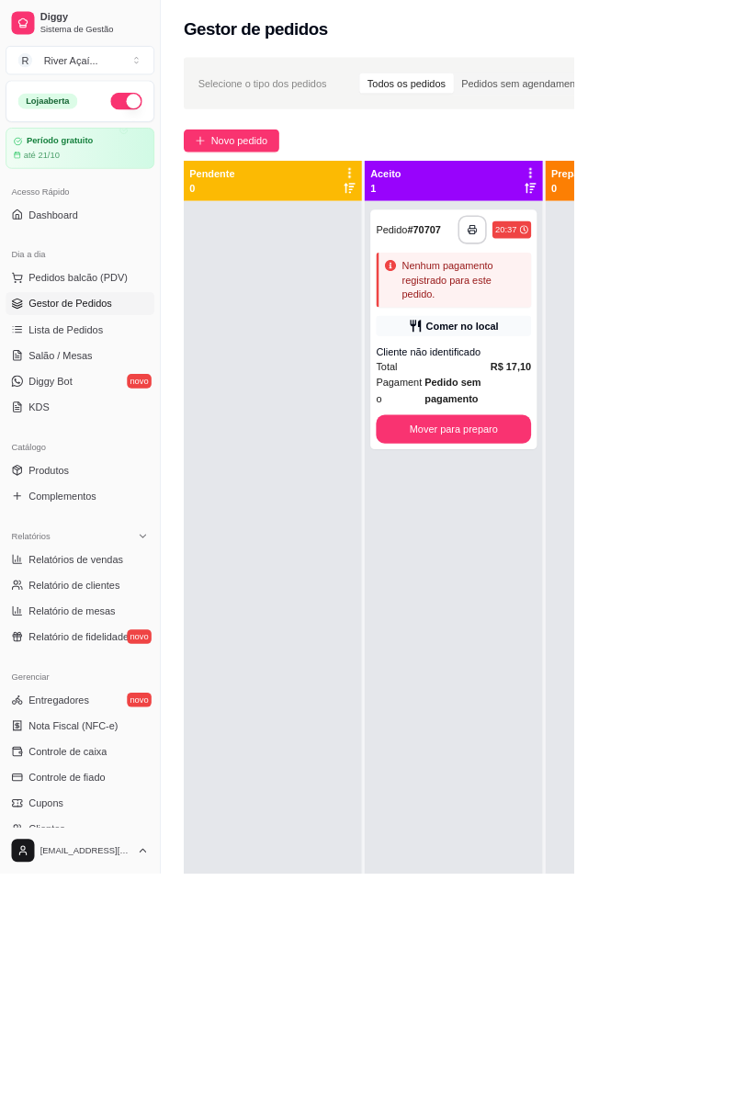
click at [604, 379] on div "Nenhum pagamento registrado para este pedido." at bounding box center [593, 358] width 158 height 55
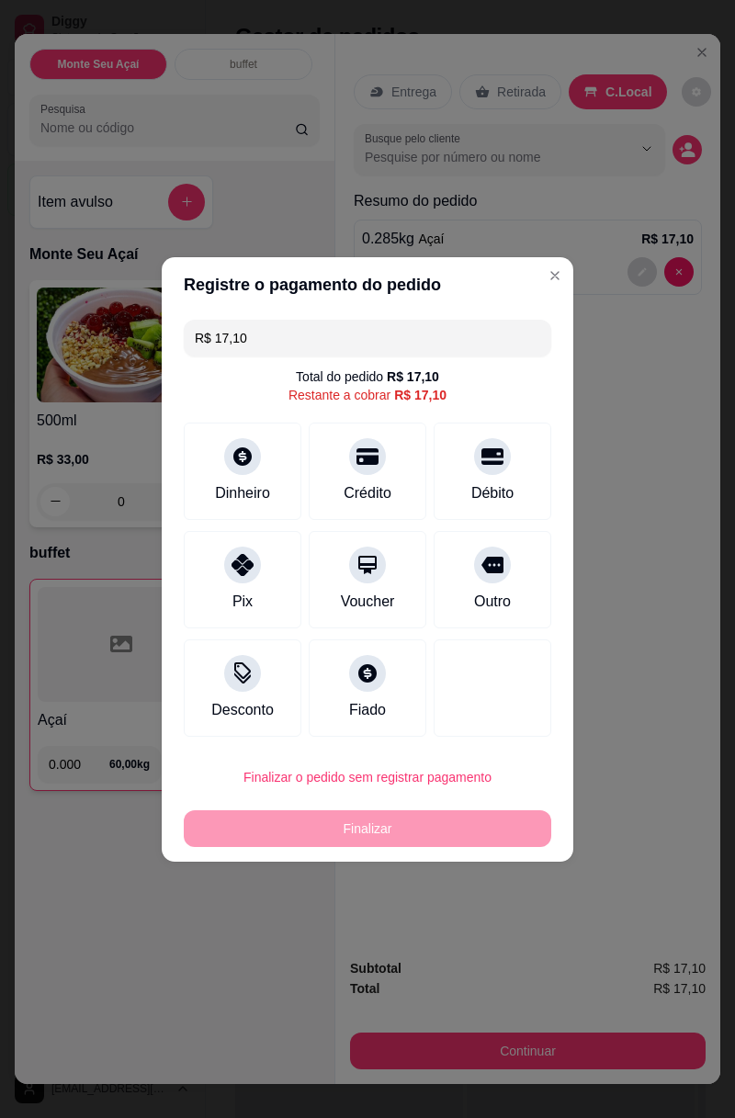
click at [241, 570] on icon at bounding box center [242, 565] width 22 height 22
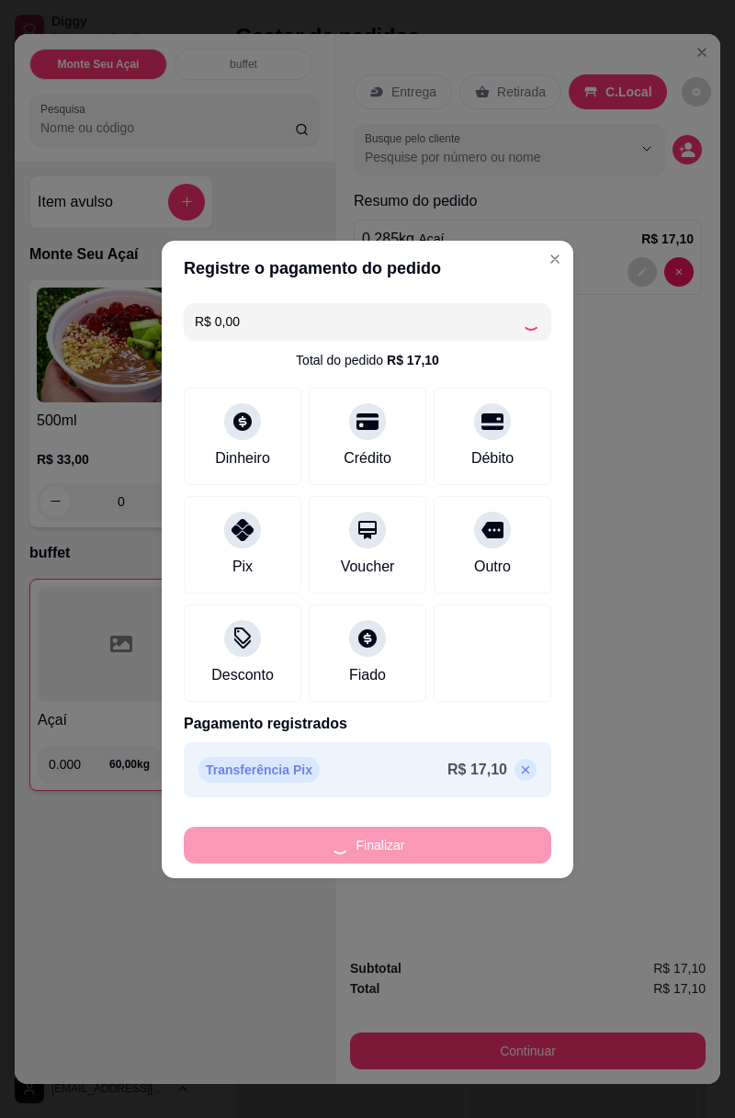
click at [473, 836] on div "Finalizar" at bounding box center [367, 845] width 367 height 37
type input "-R$ 17,10"
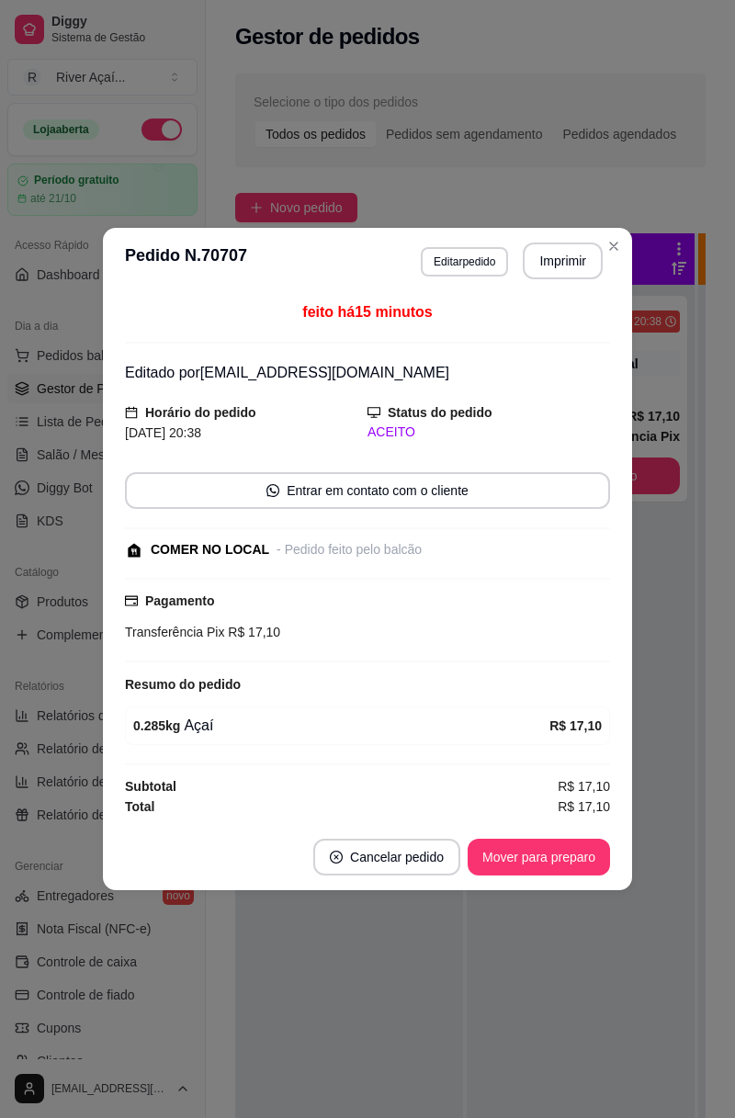
click at [560, 857] on button "Mover para preparo" at bounding box center [539, 857] width 142 height 37
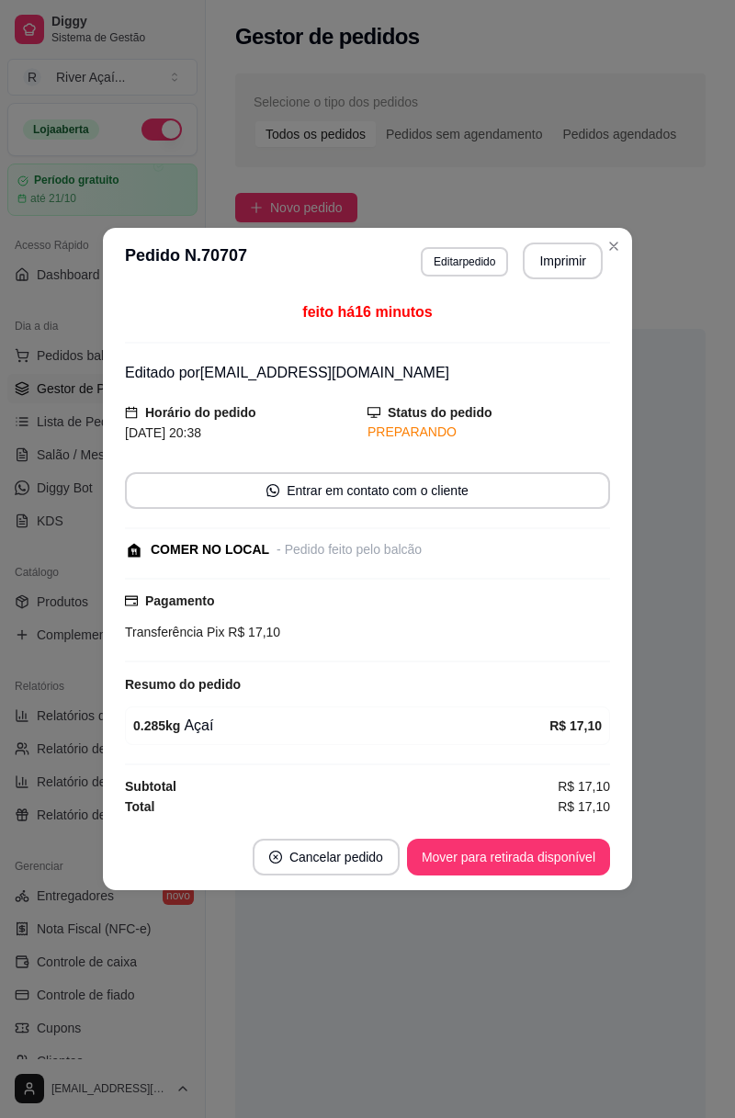
click at [564, 852] on button "Mover para retirada disponível" at bounding box center [508, 857] width 203 height 37
click at [575, 856] on button "Mover para finalizado" at bounding box center [534, 858] width 148 height 36
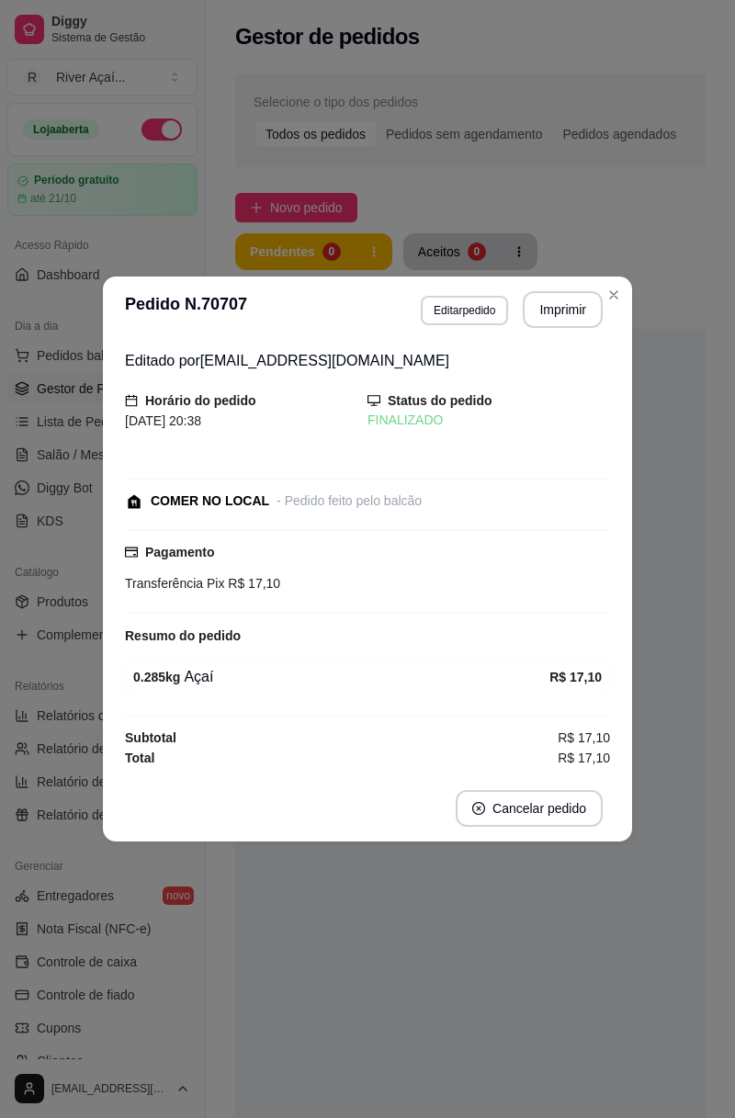
click at [627, 298] on div "Pendentes 0 Aceitos 0 Preparação 0 Entrega 0" at bounding box center [470, 275] width 470 height 85
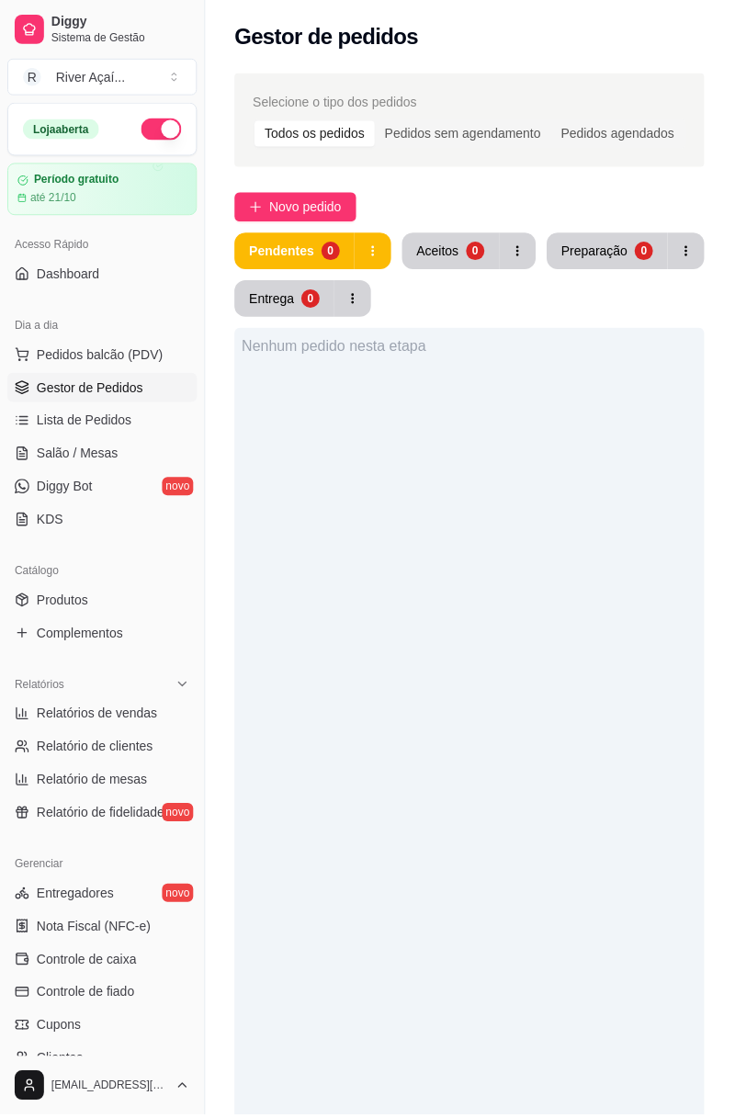
click at [135, 707] on span "Relatórios de vendas" at bounding box center [97, 715] width 121 height 18
select select "ALL"
select select "0"
